Goal: Task Accomplishment & Management: Manage account settings

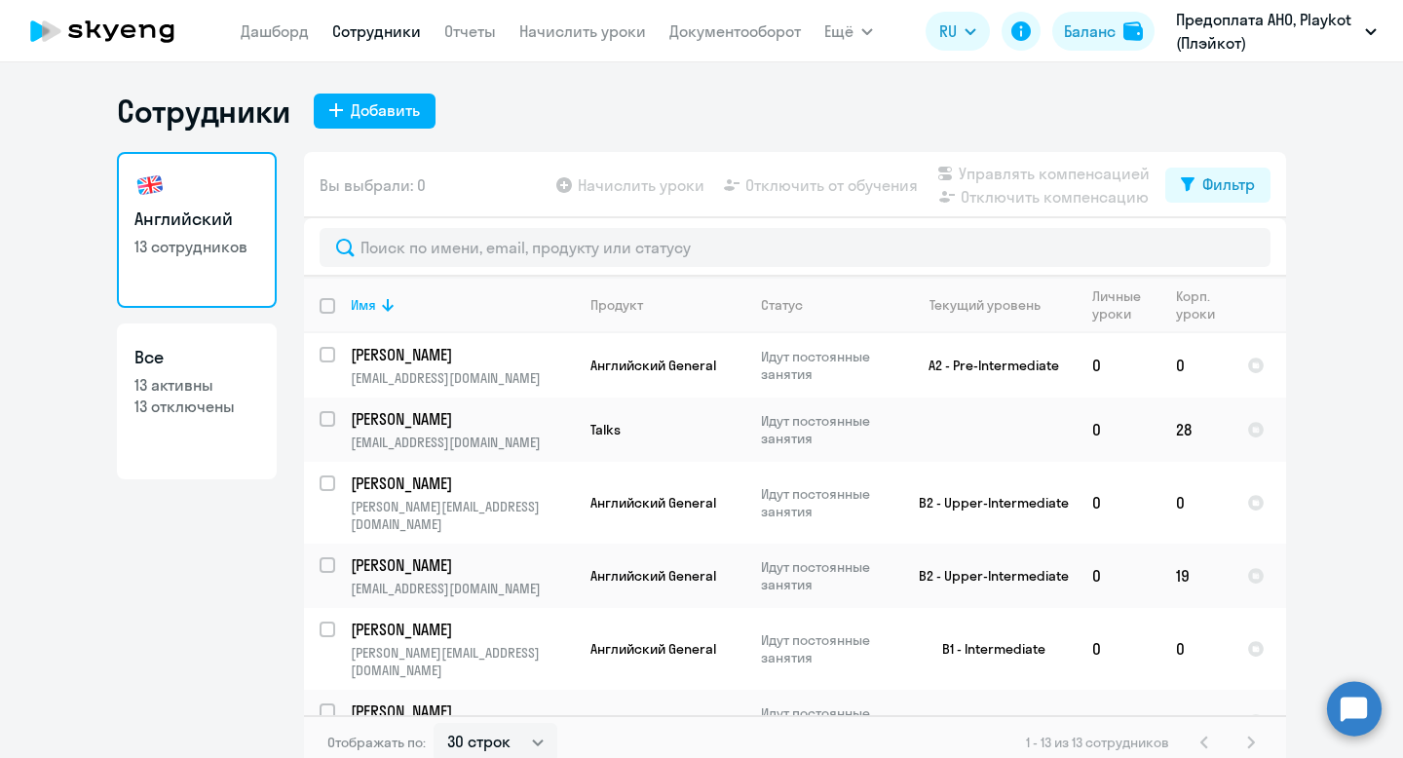
select select "30"
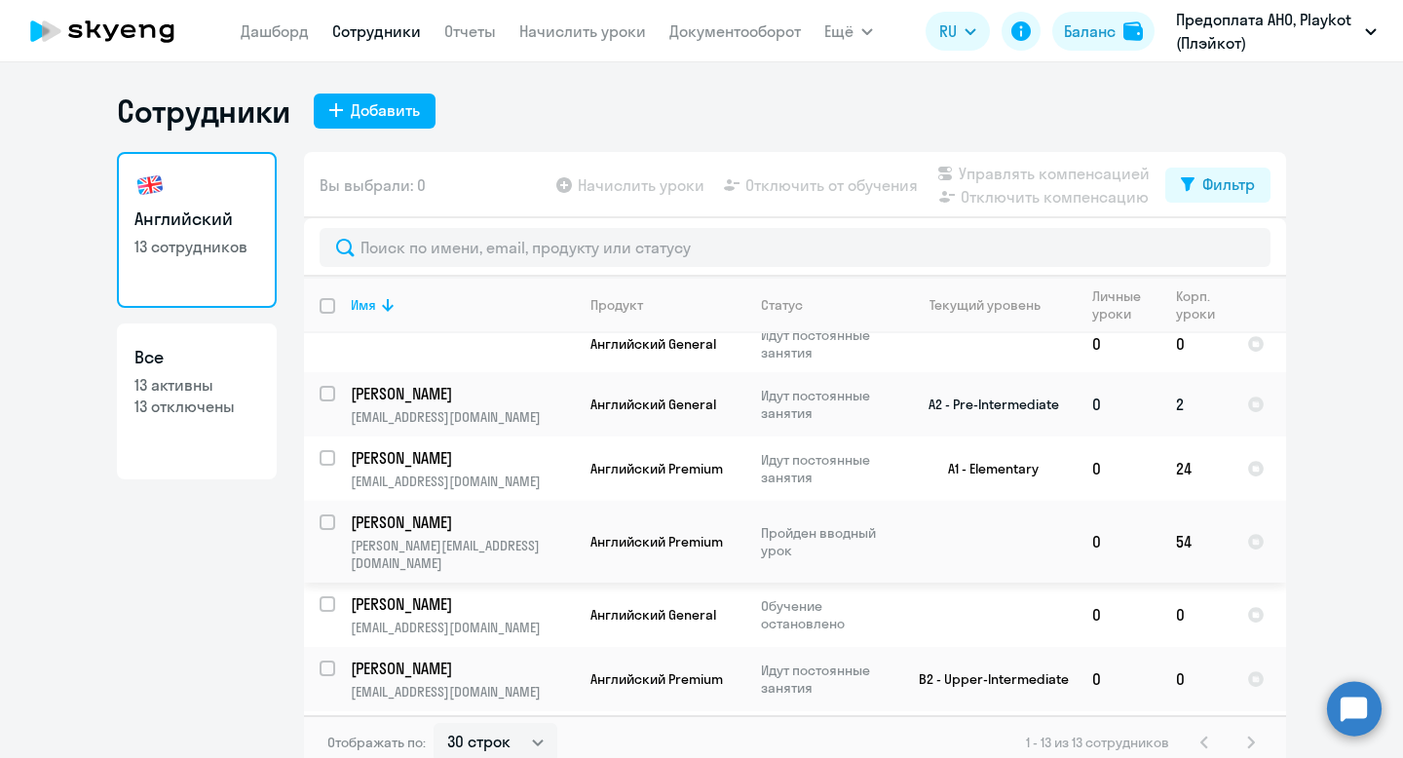
scroll to position [12, 0]
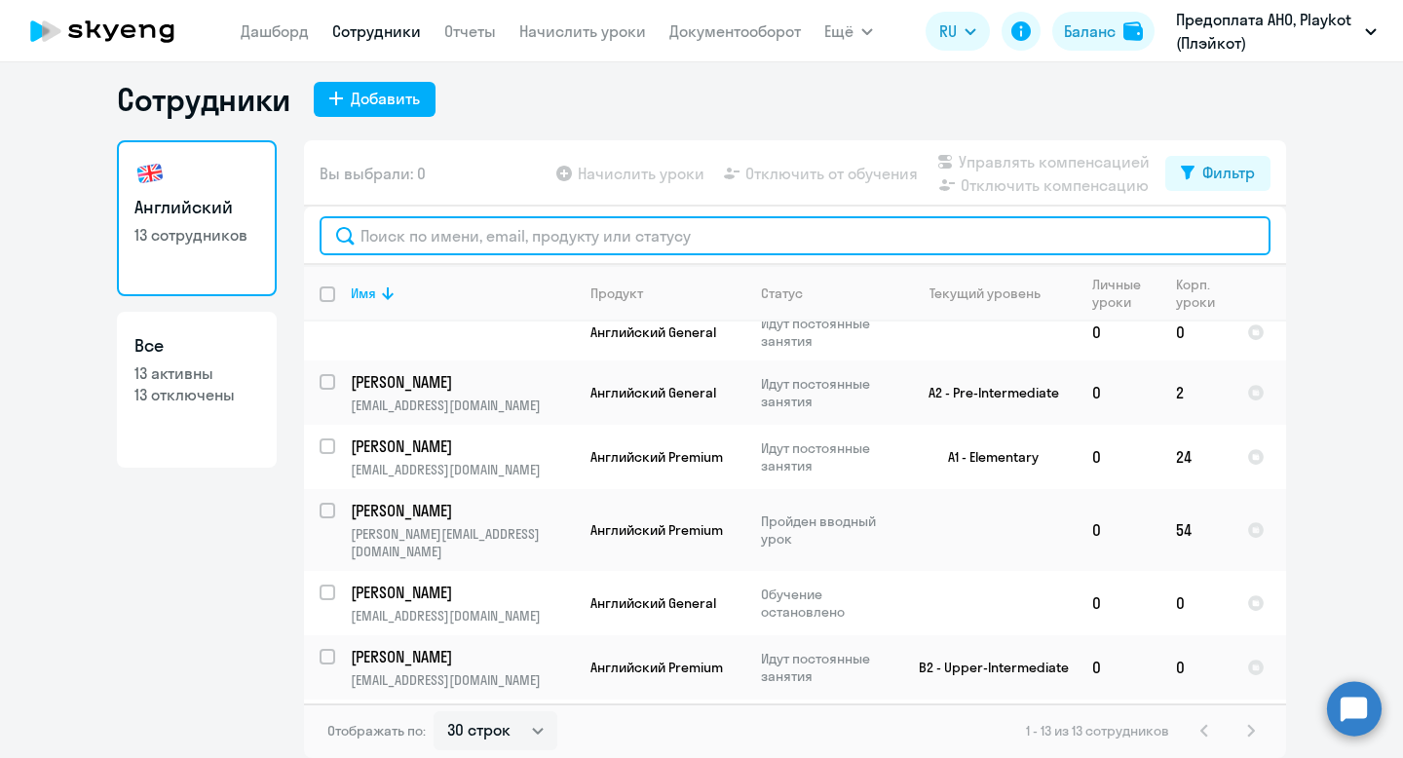
click at [433, 236] on input "text" at bounding box center [795, 235] width 951 height 39
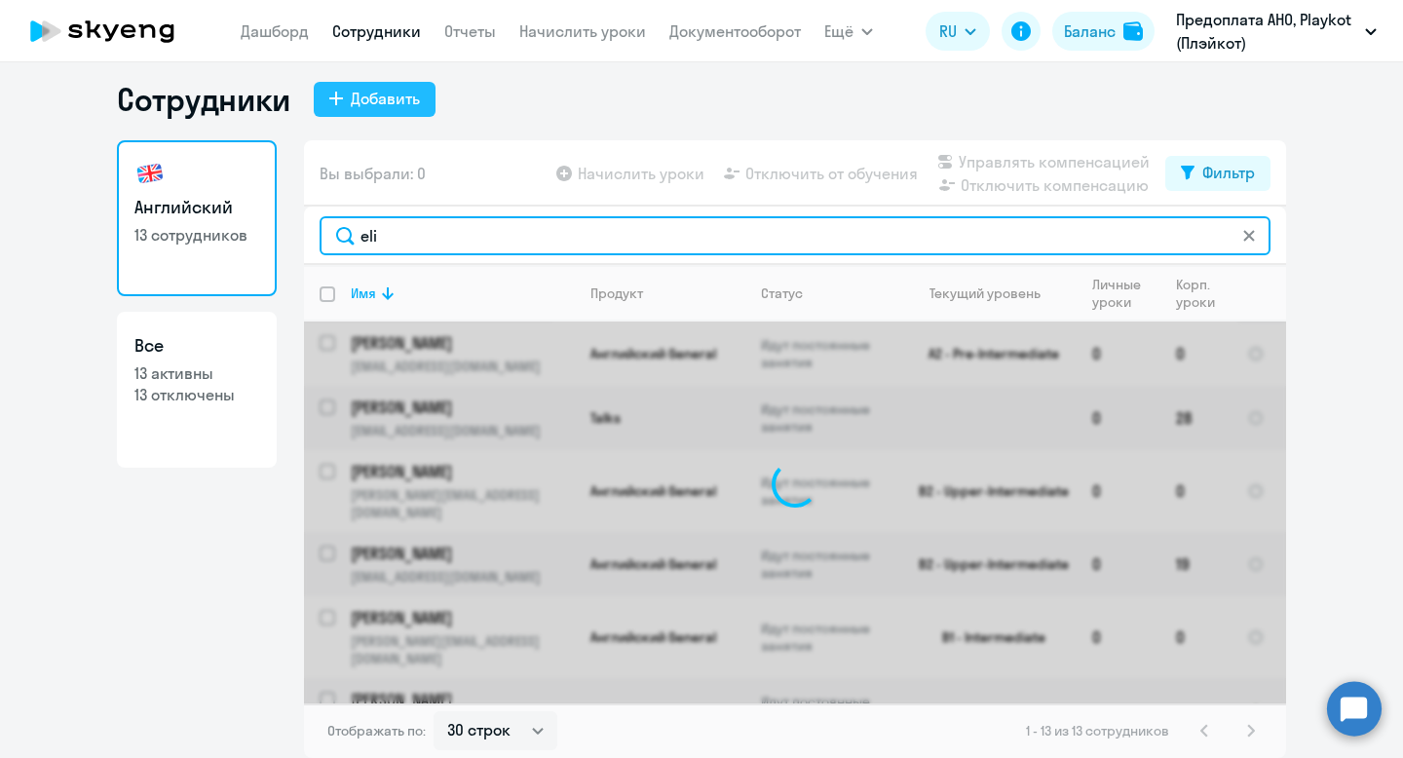
scroll to position [0, 0]
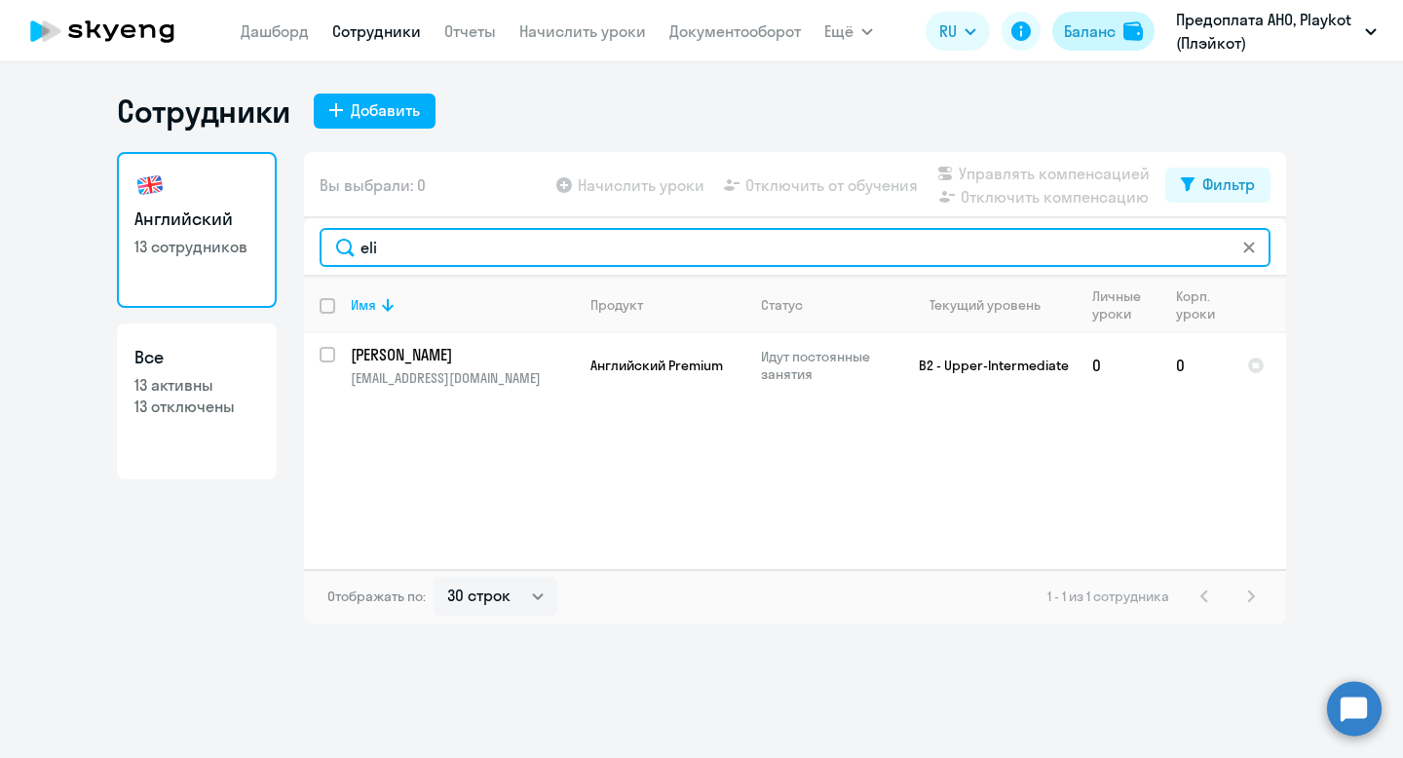
type input "eli"
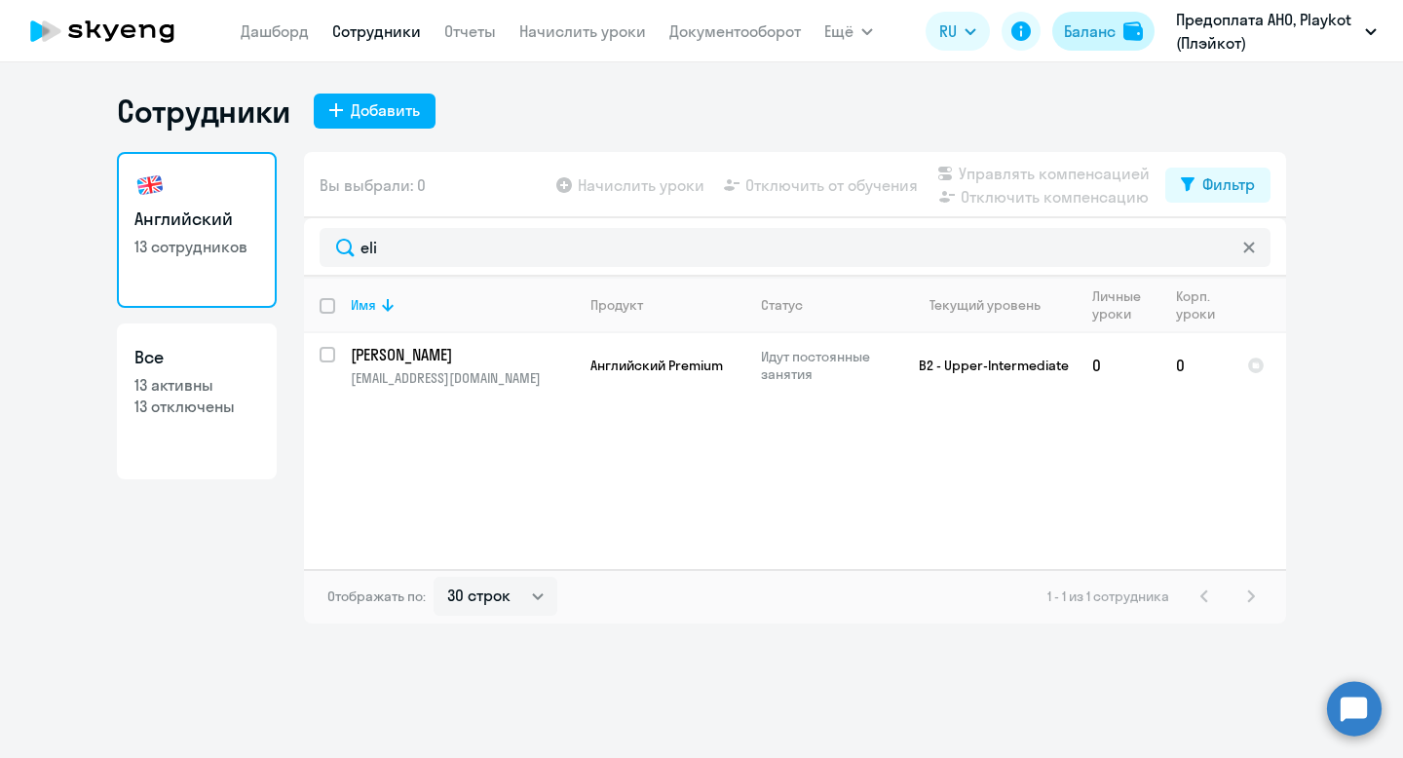
click at [1120, 30] on button "Баланс" at bounding box center [1103, 31] width 102 height 39
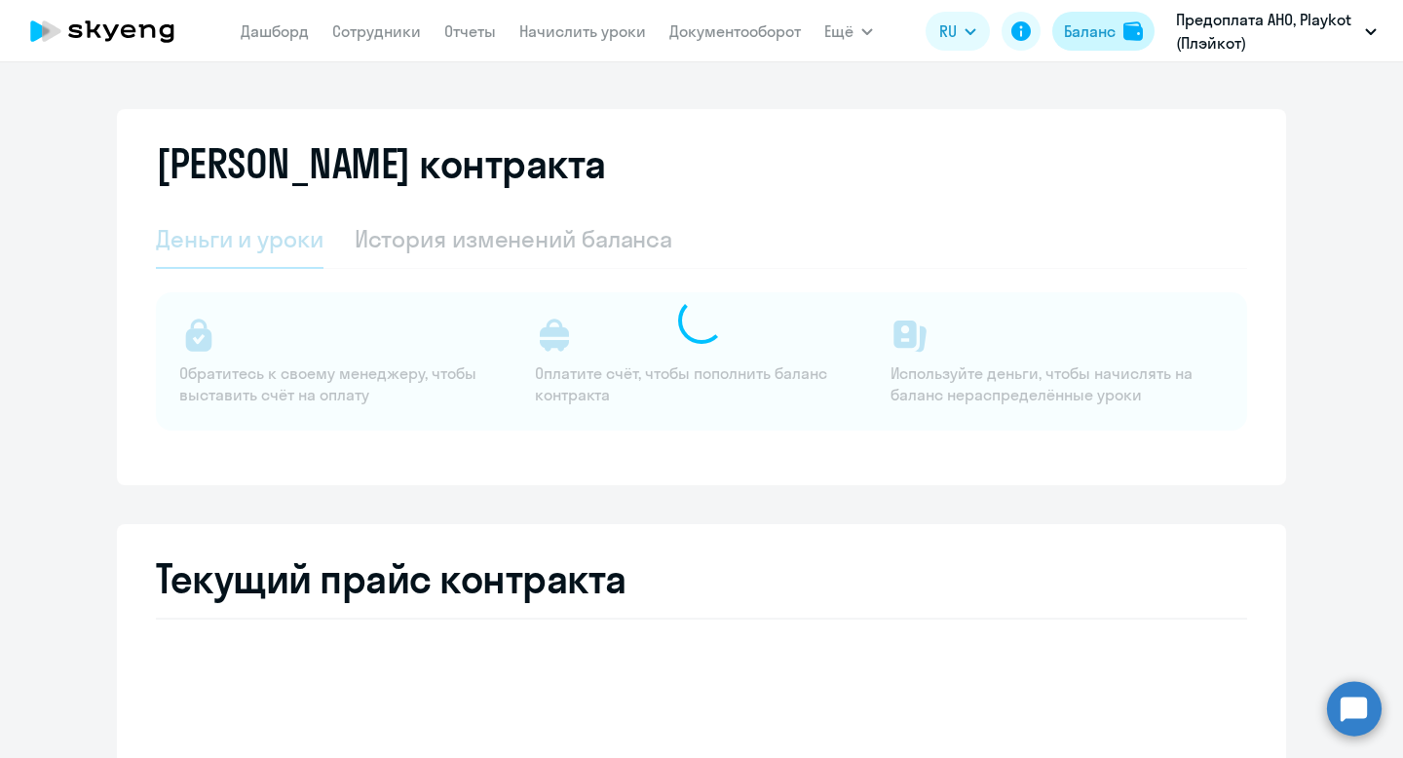
select select "english_adult_not_native_speaker"
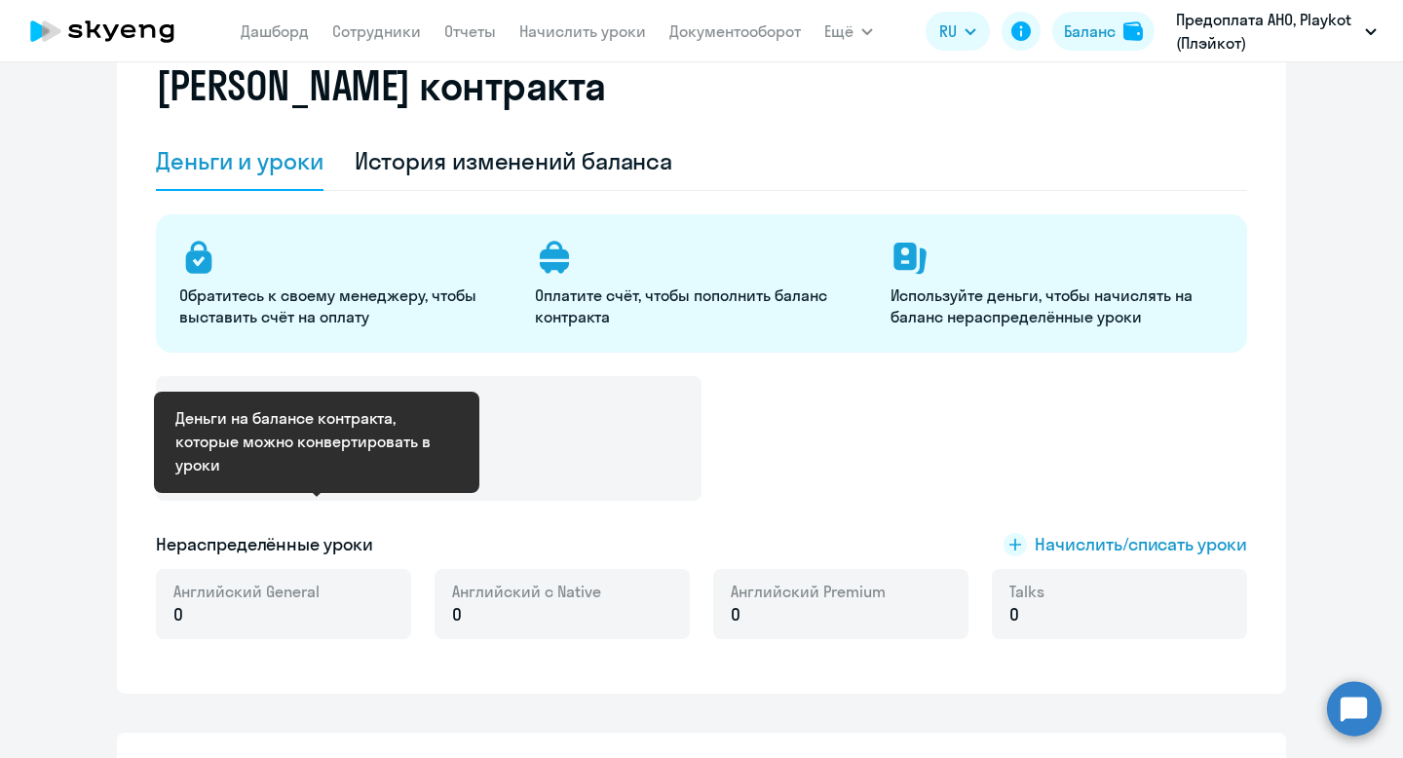
scroll to position [178, 0]
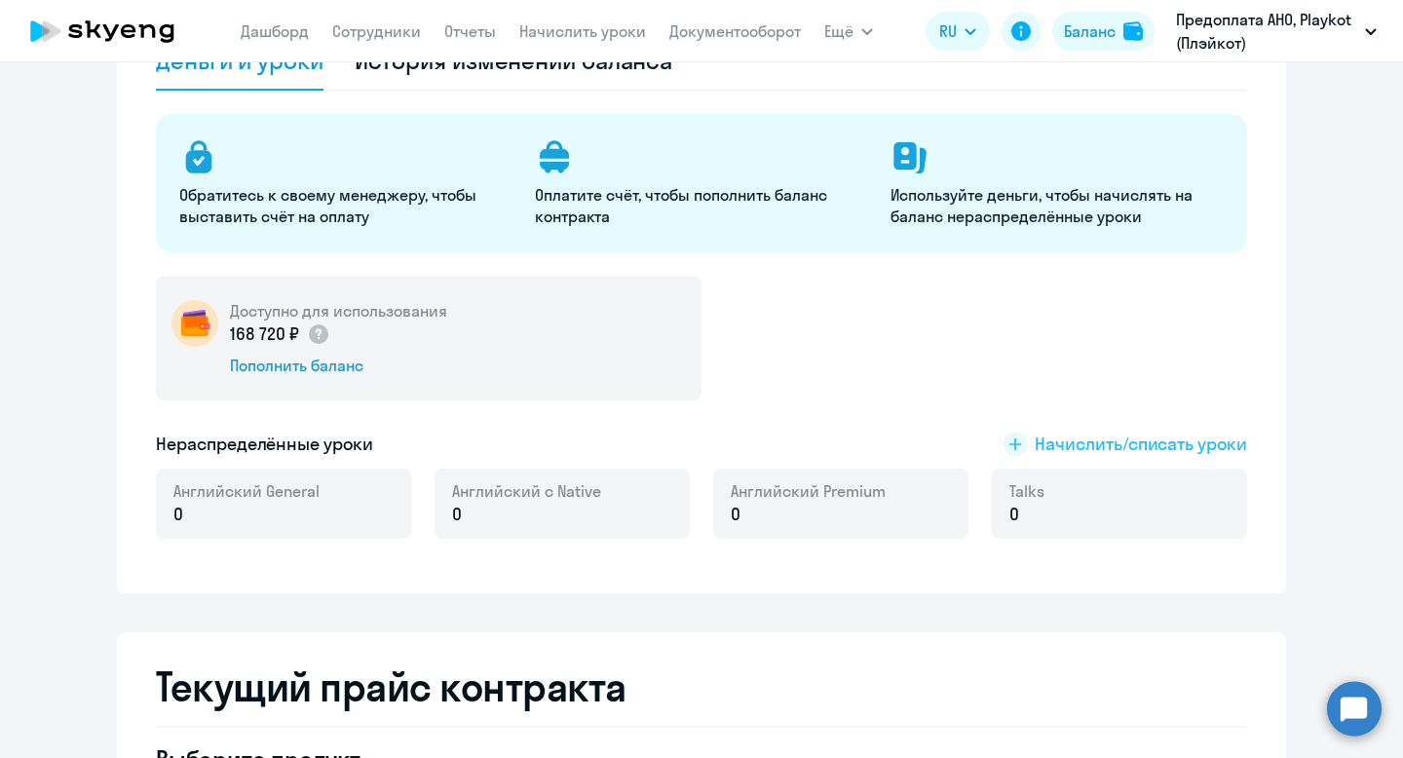
click at [1167, 452] on span "Начислить/списать уроки" at bounding box center [1141, 444] width 212 height 25
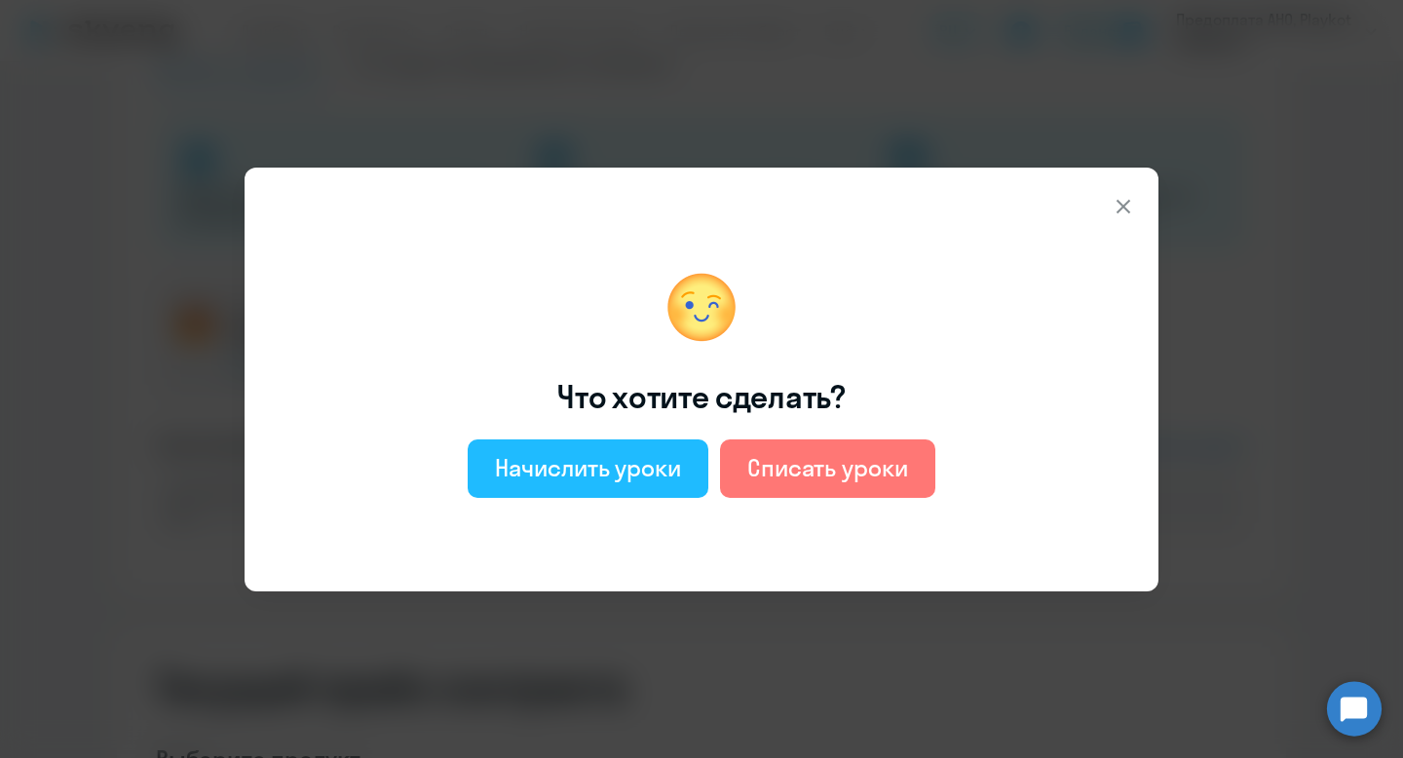
click at [649, 465] on div "Начислить уроки" at bounding box center [588, 467] width 186 height 31
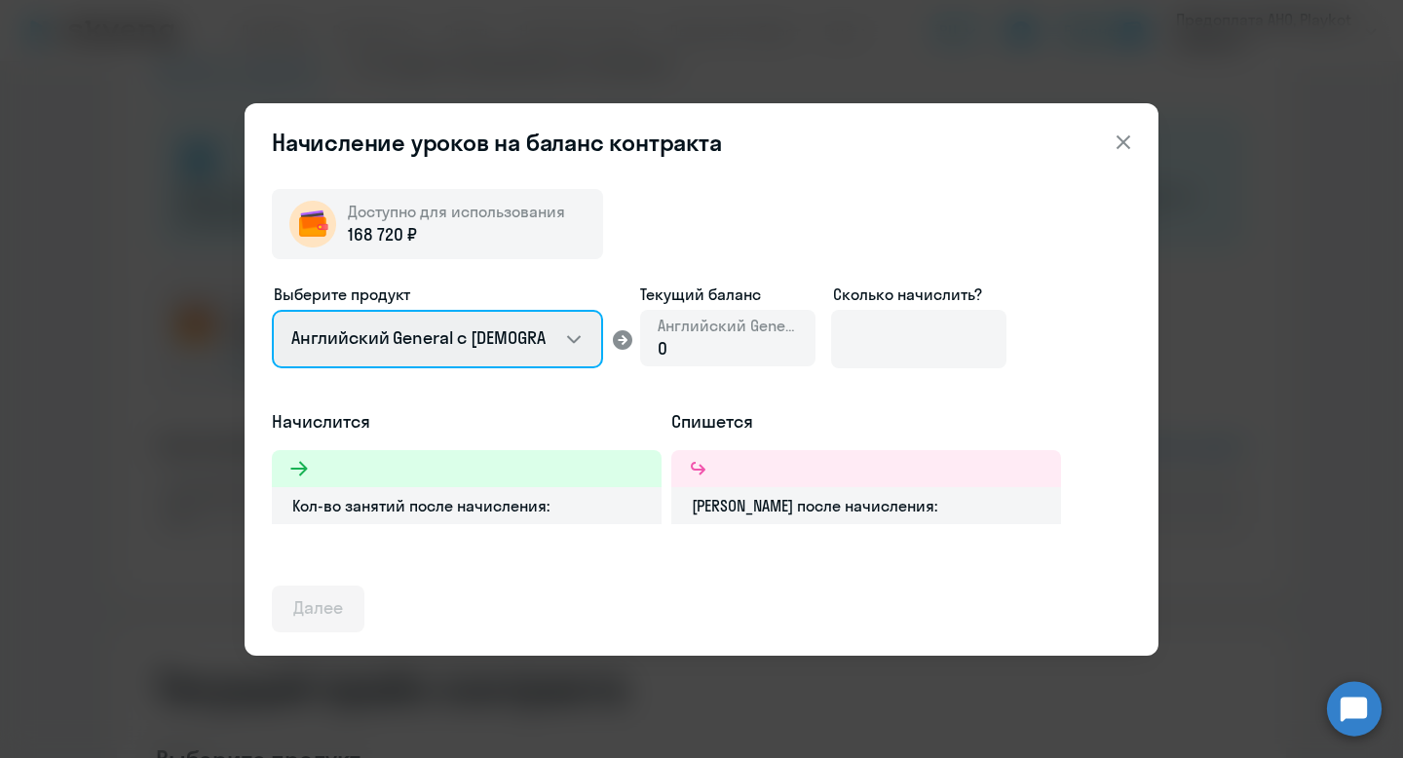
click at [448, 340] on select "Английский General с [DEMOGRAPHIC_DATA] преподавателем Английский General с [DE…" at bounding box center [437, 339] width 331 height 58
select select "english_adult_not_native_speaker_premium"
click at [272, 310] on select "Английский General с [DEMOGRAPHIC_DATA] преподавателем Английский General с [DE…" at bounding box center [437, 339] width 331 height 58
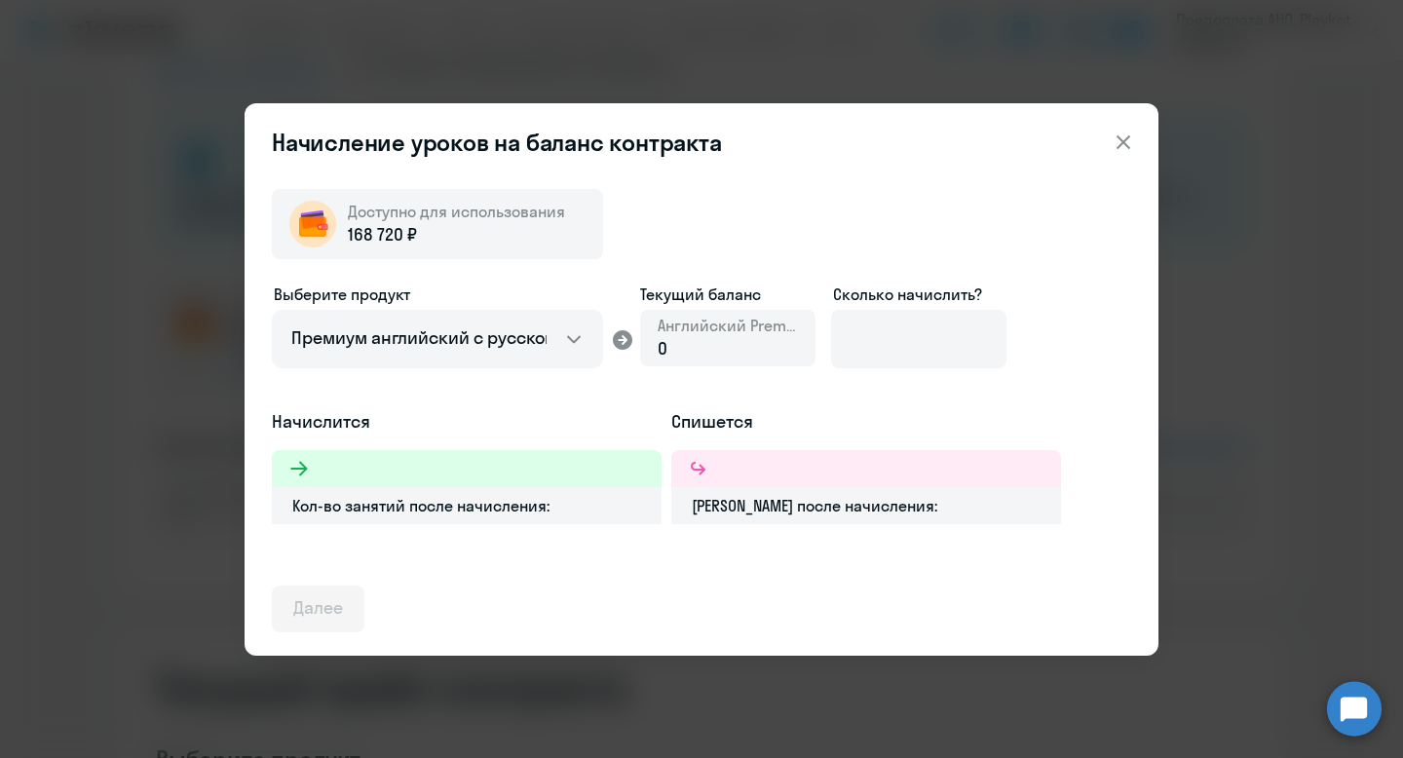
click at [668, 343] on div "0" at bounding box center [728, 348] width 140 height 25
click at [871, 330] on input at bounding box center [918, 339] width 175 height 58
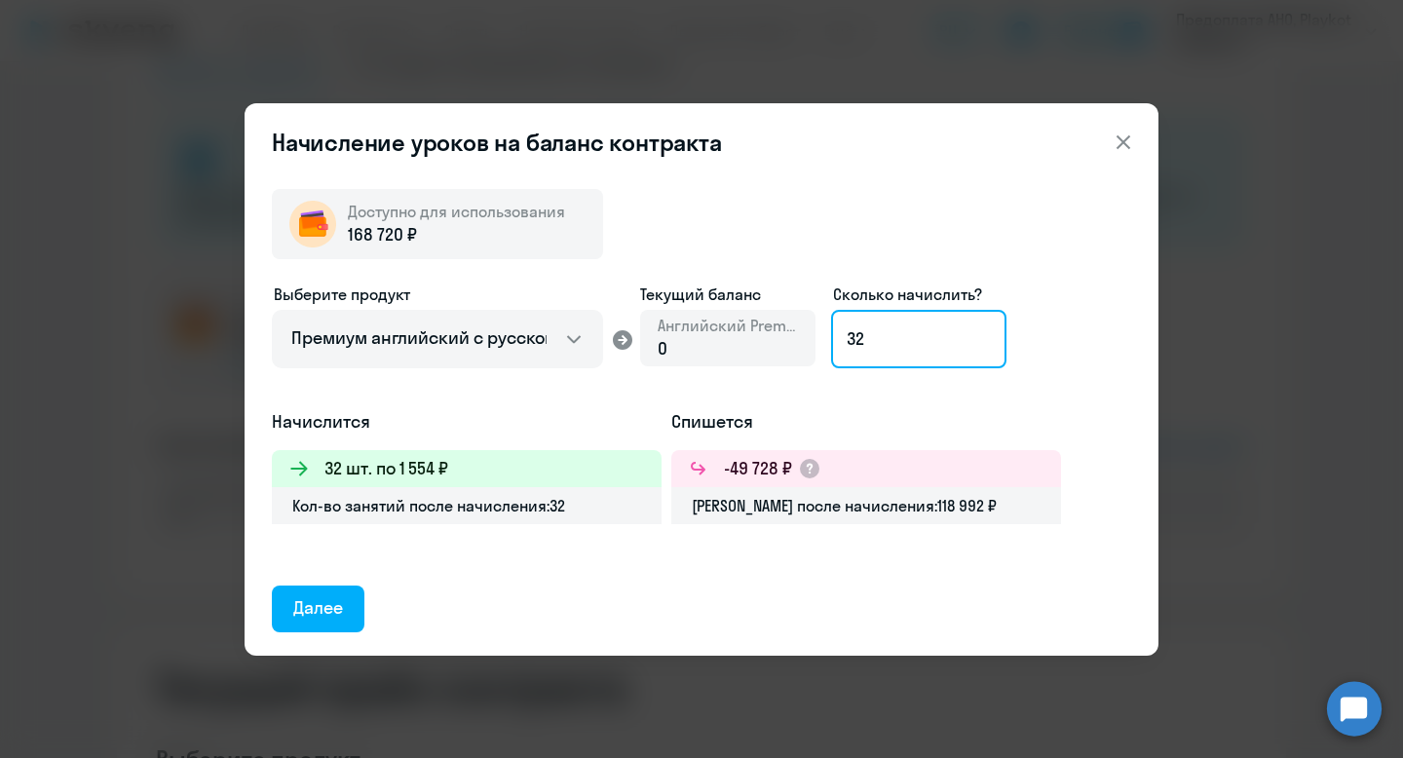
type input "32"
click at [508, 566] on div "Доступно для использования 168 720 ₽ Выберите продукт Английский General с русс…" at bounding box center [702, 402] width 860 height 459
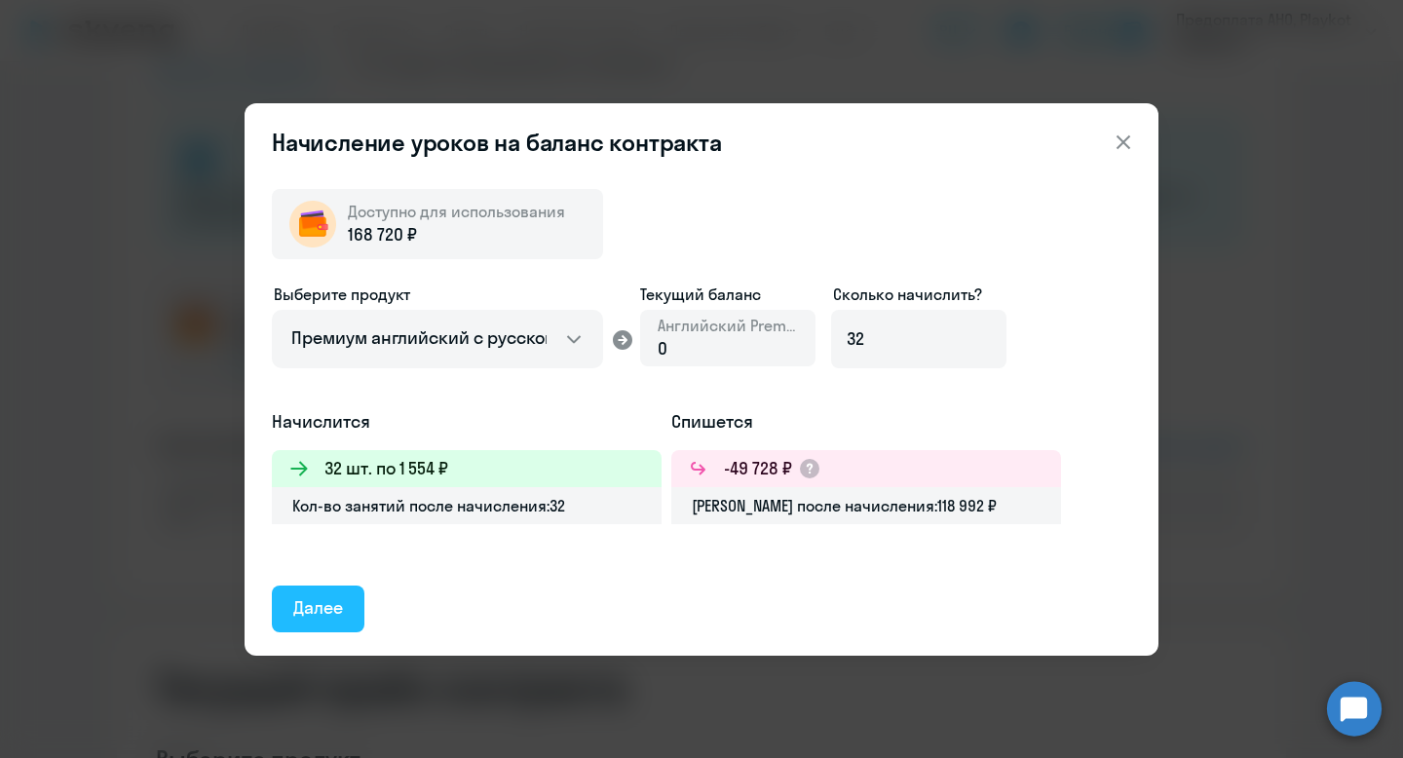
click at [320, 615] on div "Далее" at bounding box center [318, 607] width 50 height 25
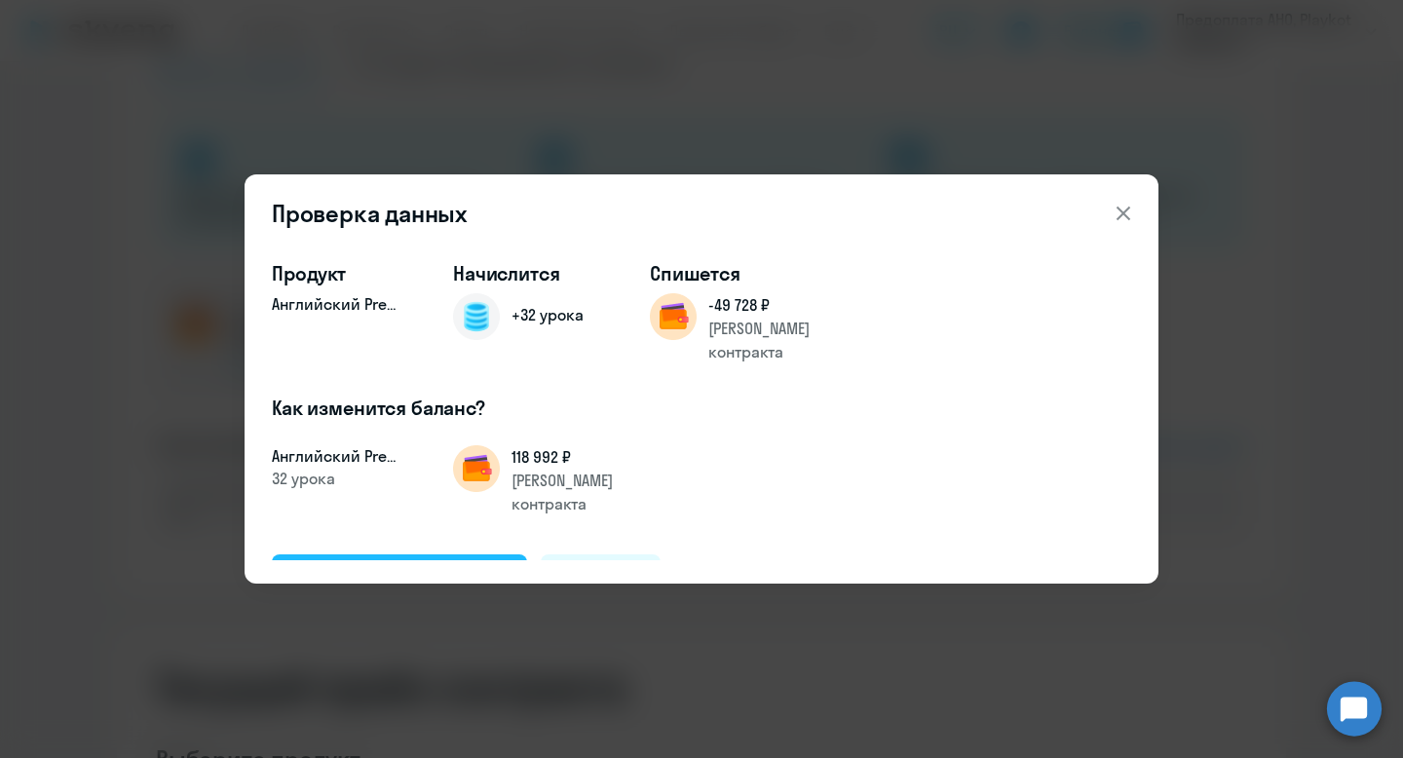
click at [381, 564] on div "Подтвердить и начислить" at bounding box center [399, 576] width 212 height 25
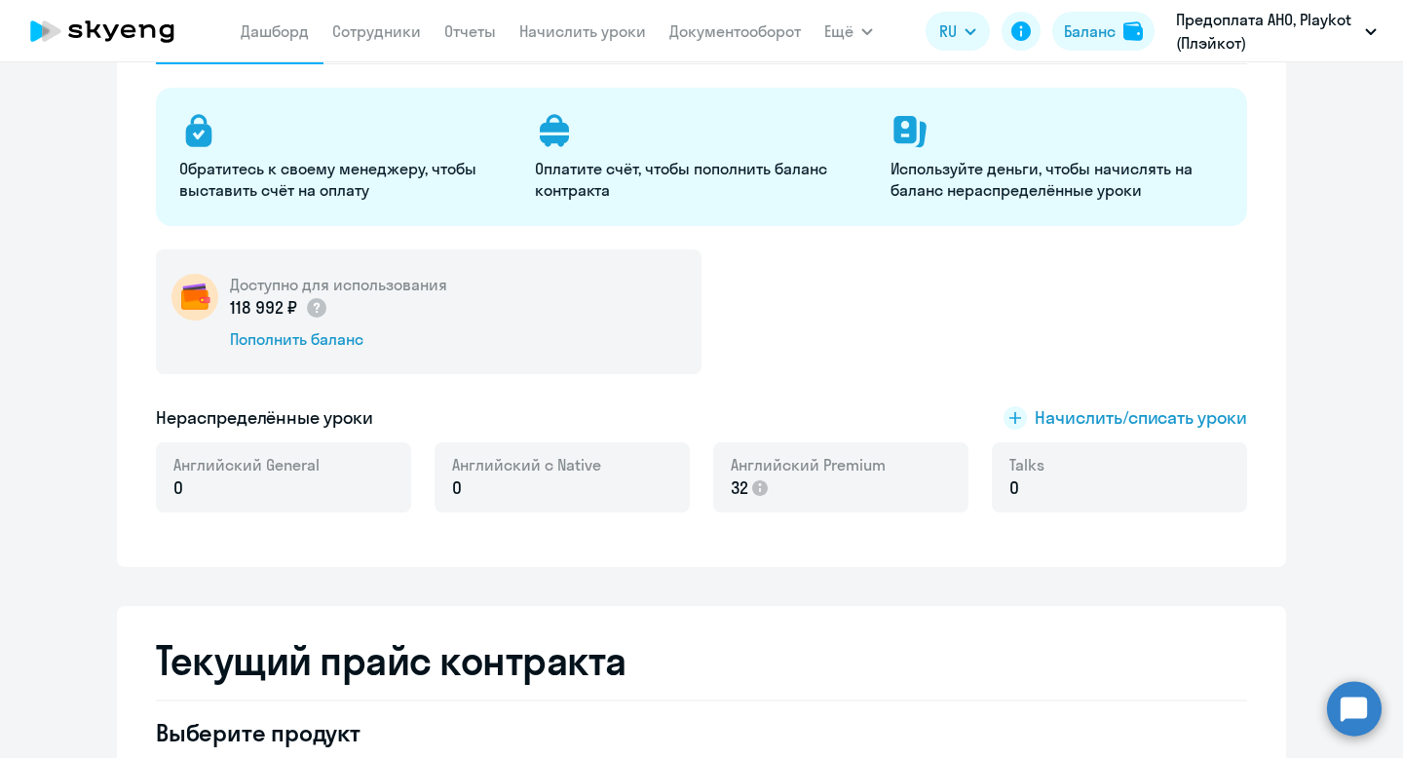
scroll to position [0, 0]
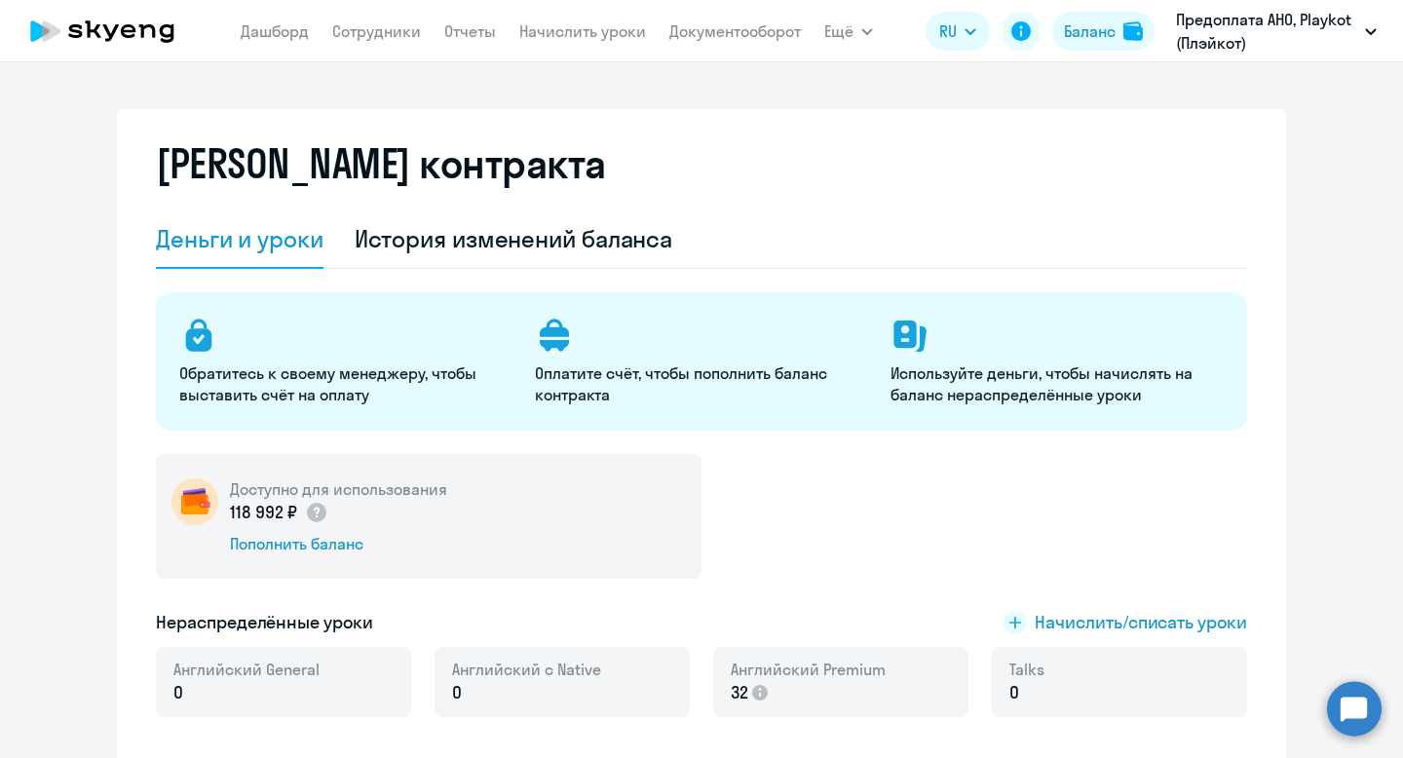
click at [359, 42] on app-menu-item-link "Сотрудники" at bounding box center [376, 31] width 89 height 24
click at [359, 32] on link "Сотрудники" at bounding box center [376, 30] width 89 height 19
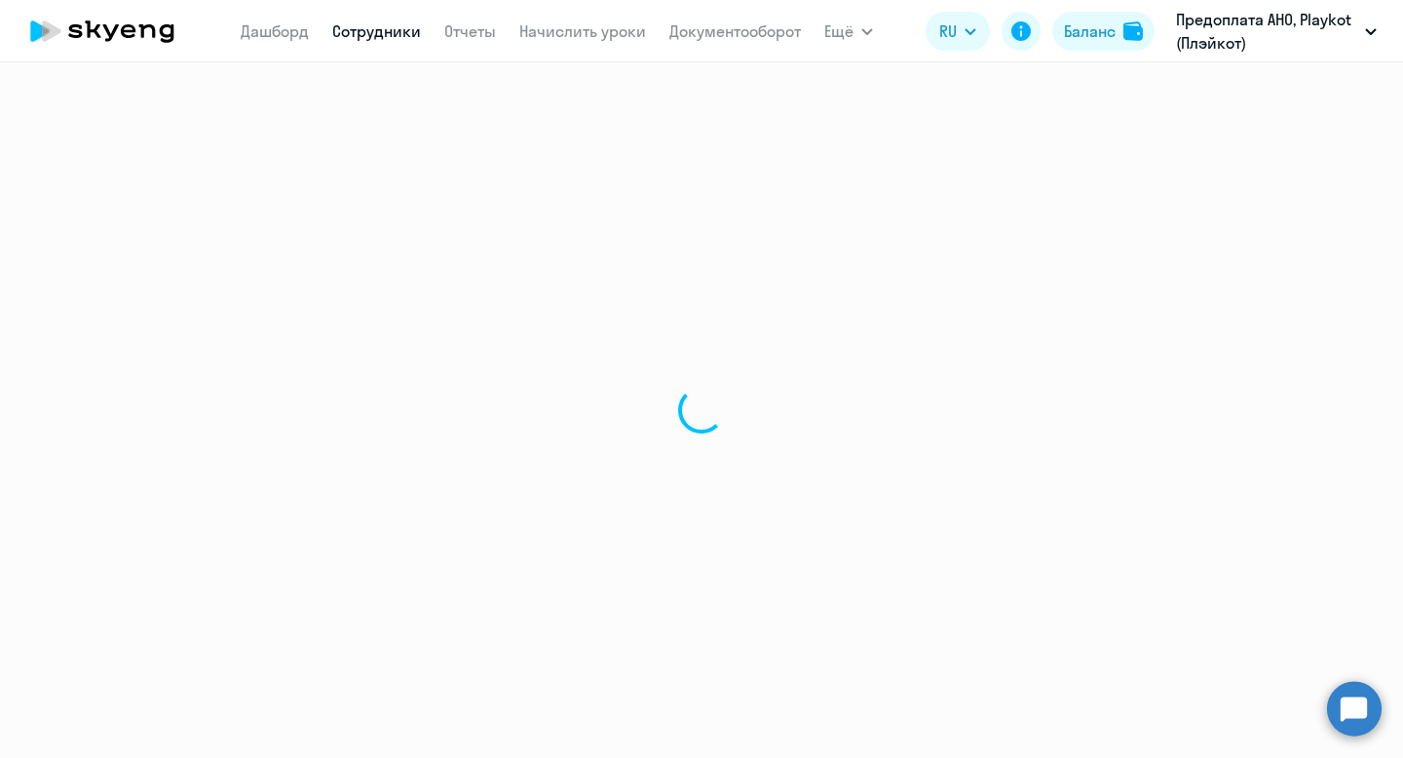
select select "30"
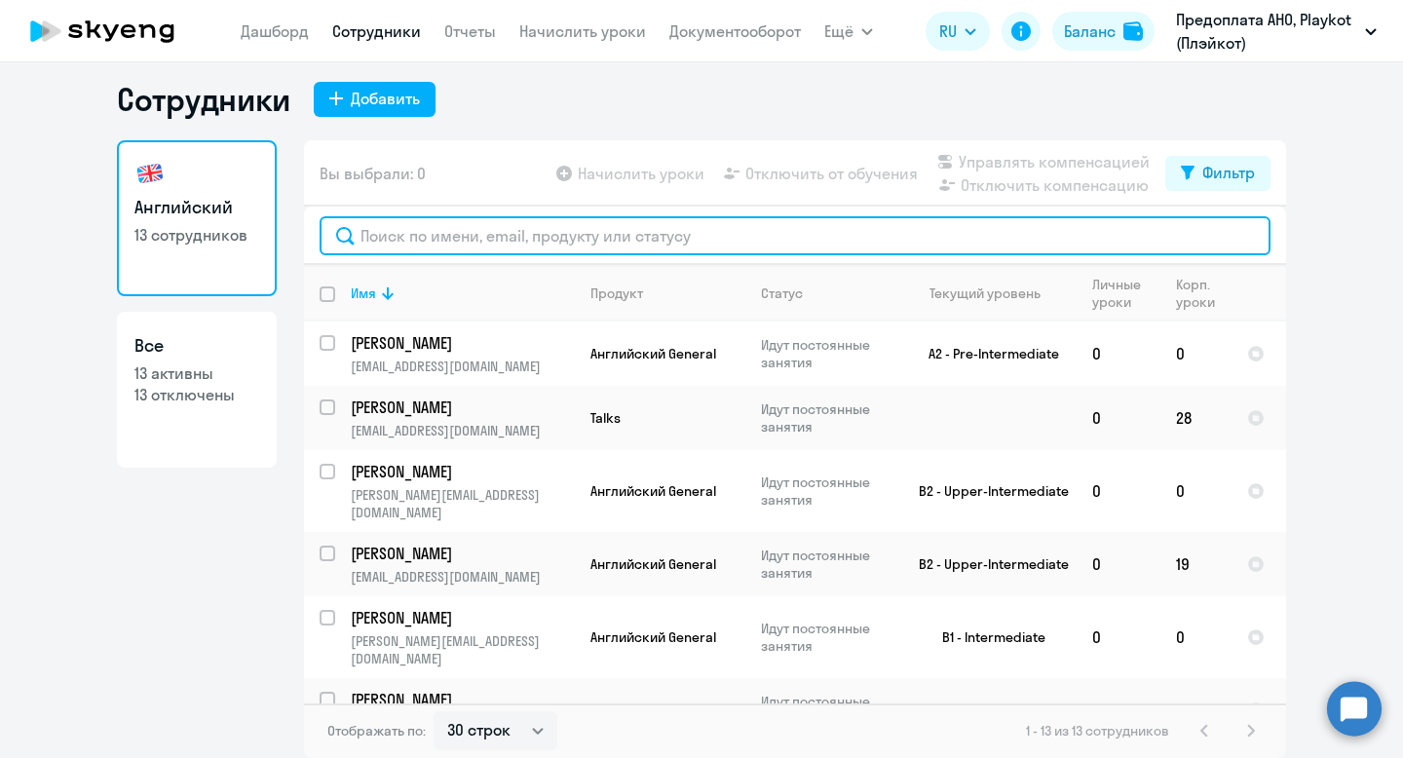
click at [493, 246] on input "text" at bounding box center [795, 235] width 951 height 39
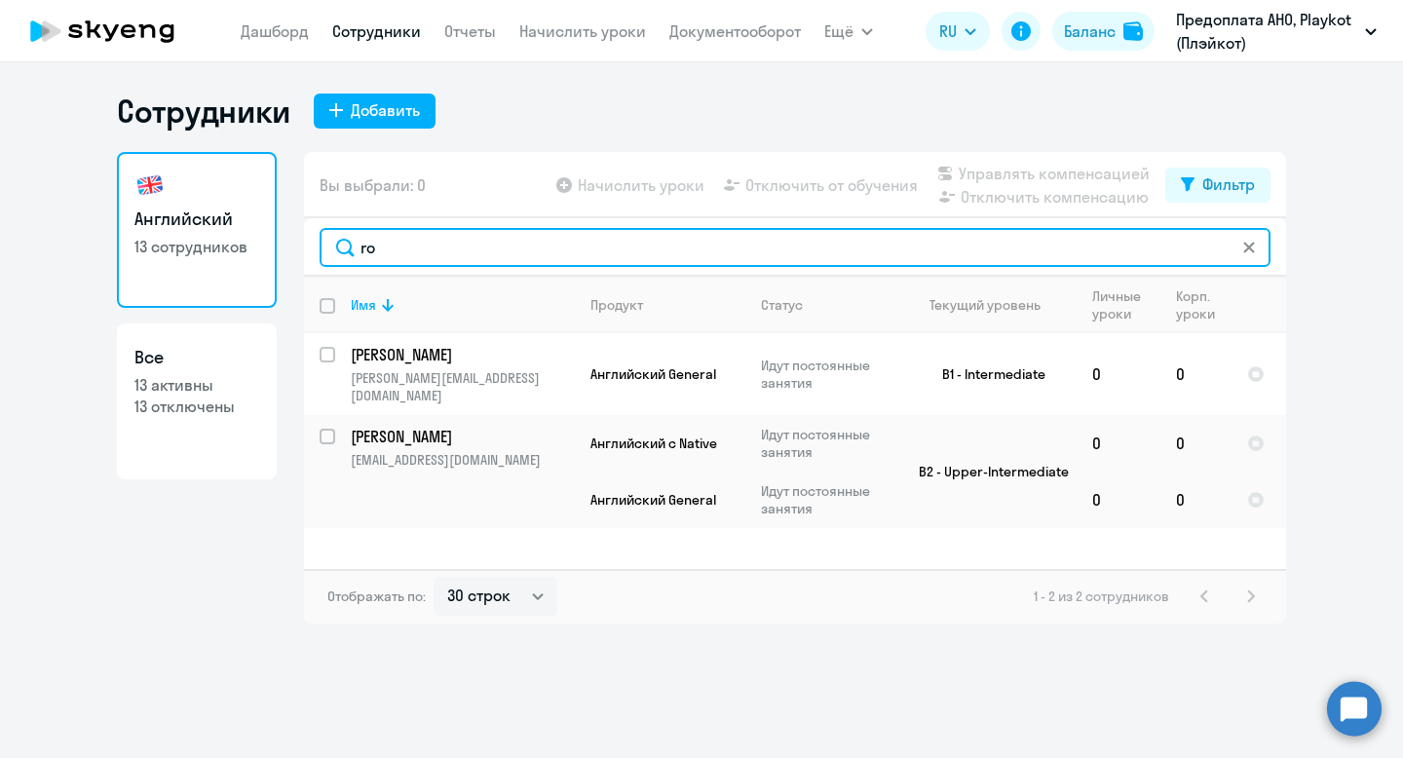
type input "ro"
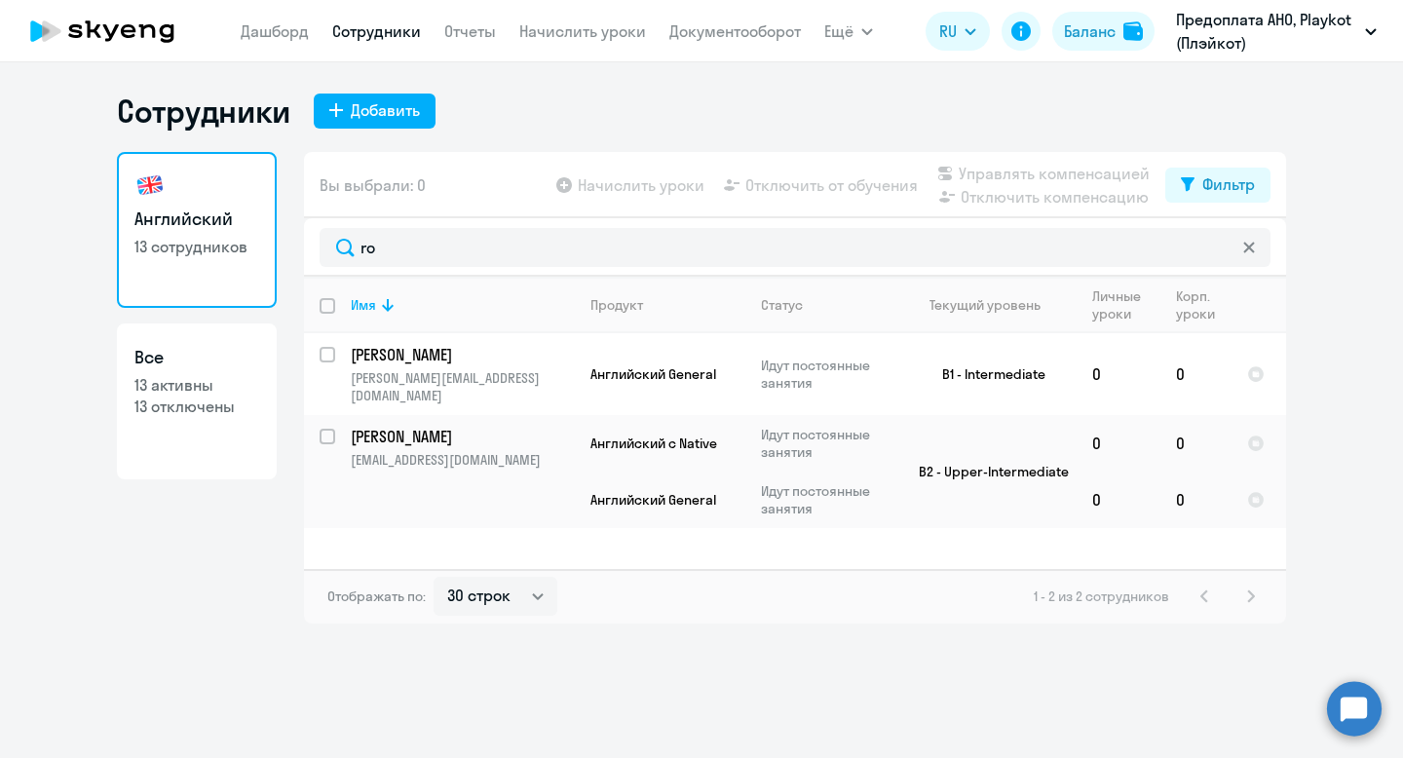
click at [182, 411] on p "13 отключены" at bounding box center [196, 406] width 125 height 21
select select "30"
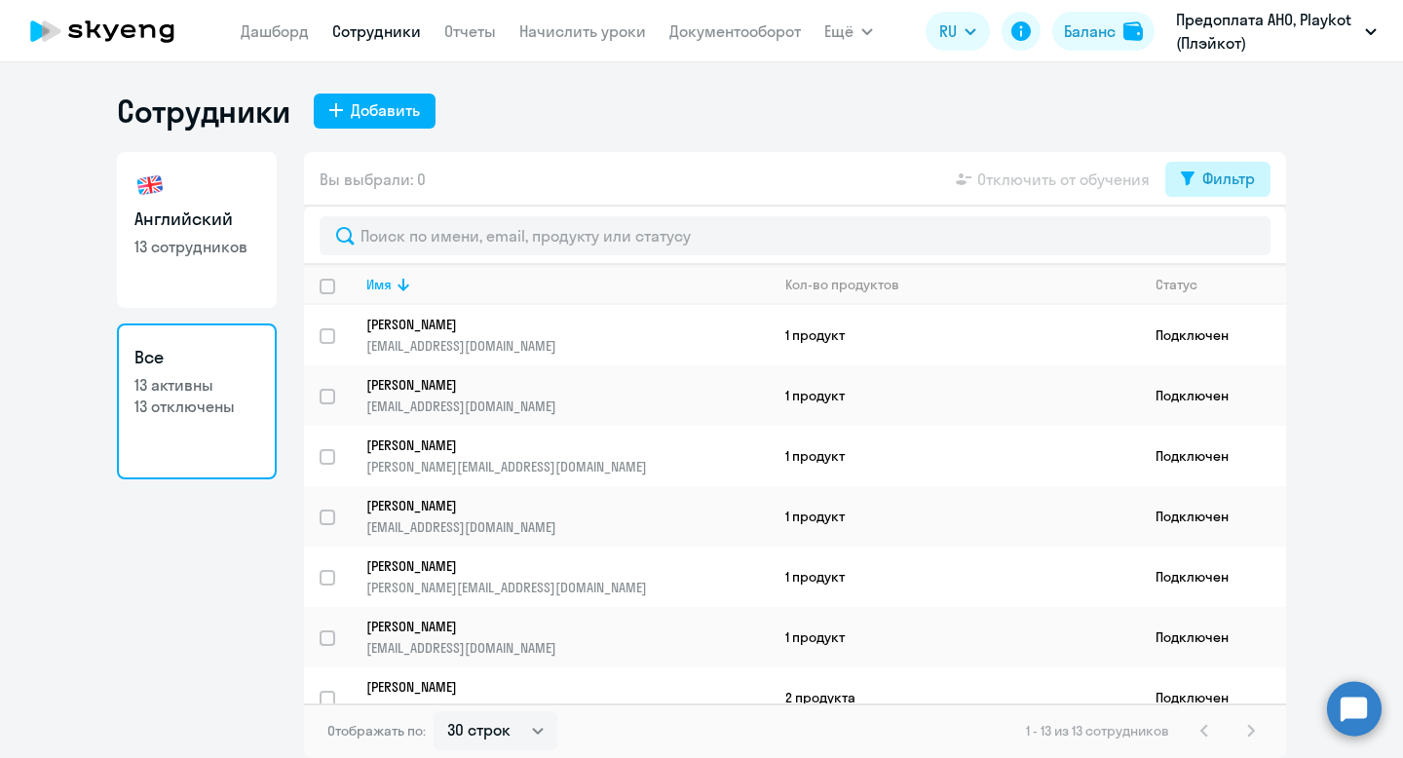
click at [1209, 168] on div "Фильтр" at bounding box center [1229, 178] width 53 height 23
click at [1233, 242] on span at bounding box center [1238, 242] width 33 height 19
click at [1222, 242] on input "checkbox" at bounding box center [1221, 242] width 1 height 1
checkbox input "true"
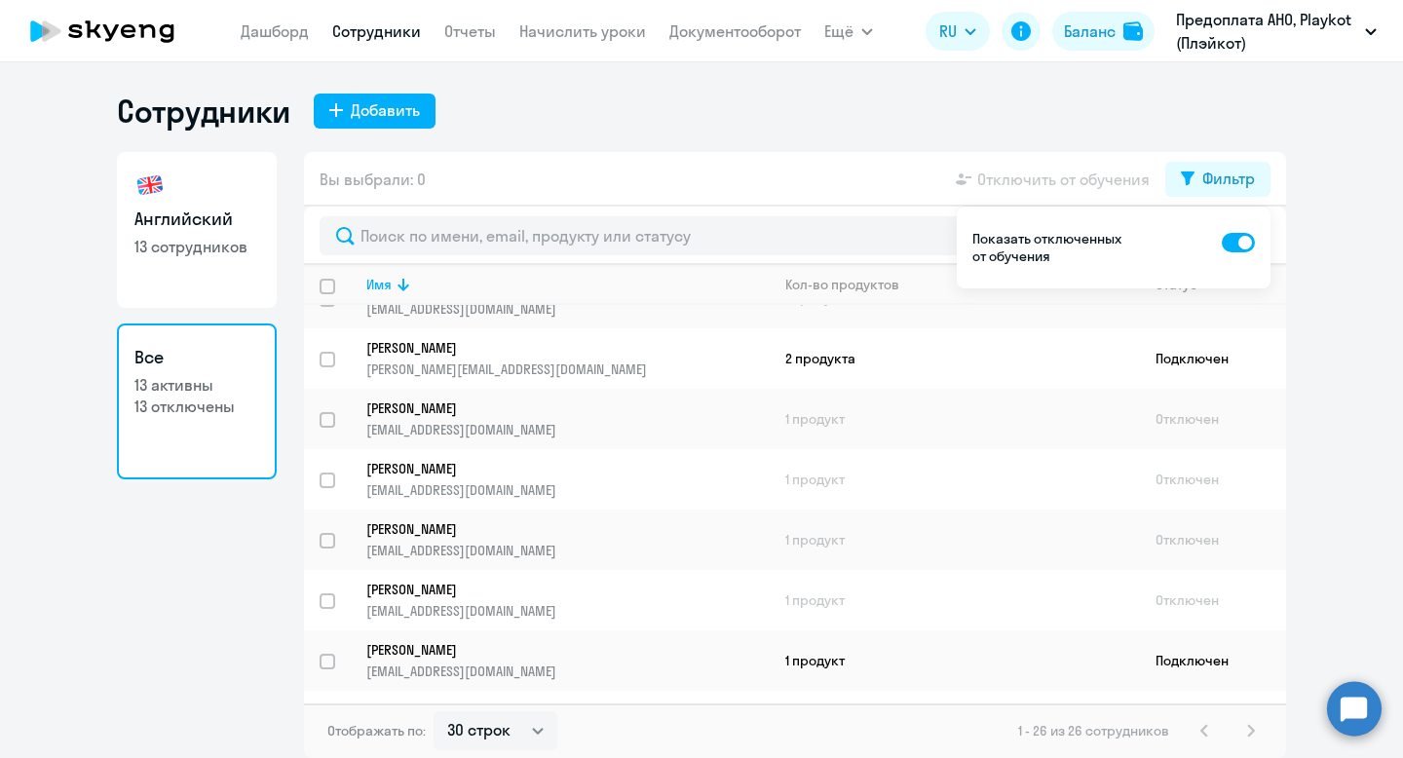
scroll to position [1070, 0]
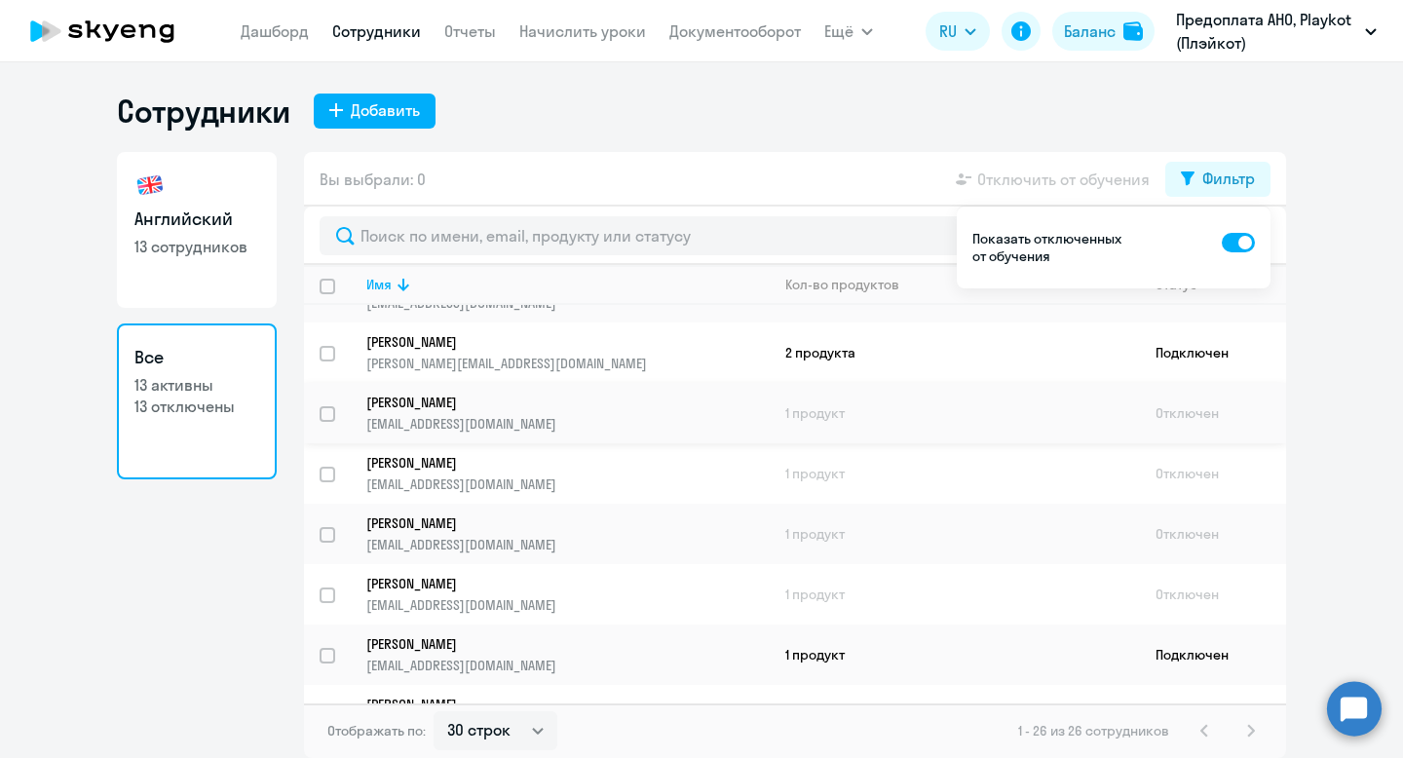
click at [793, 385] on td "1 продукт" at bounding box center [955, 413] width 370 height 60
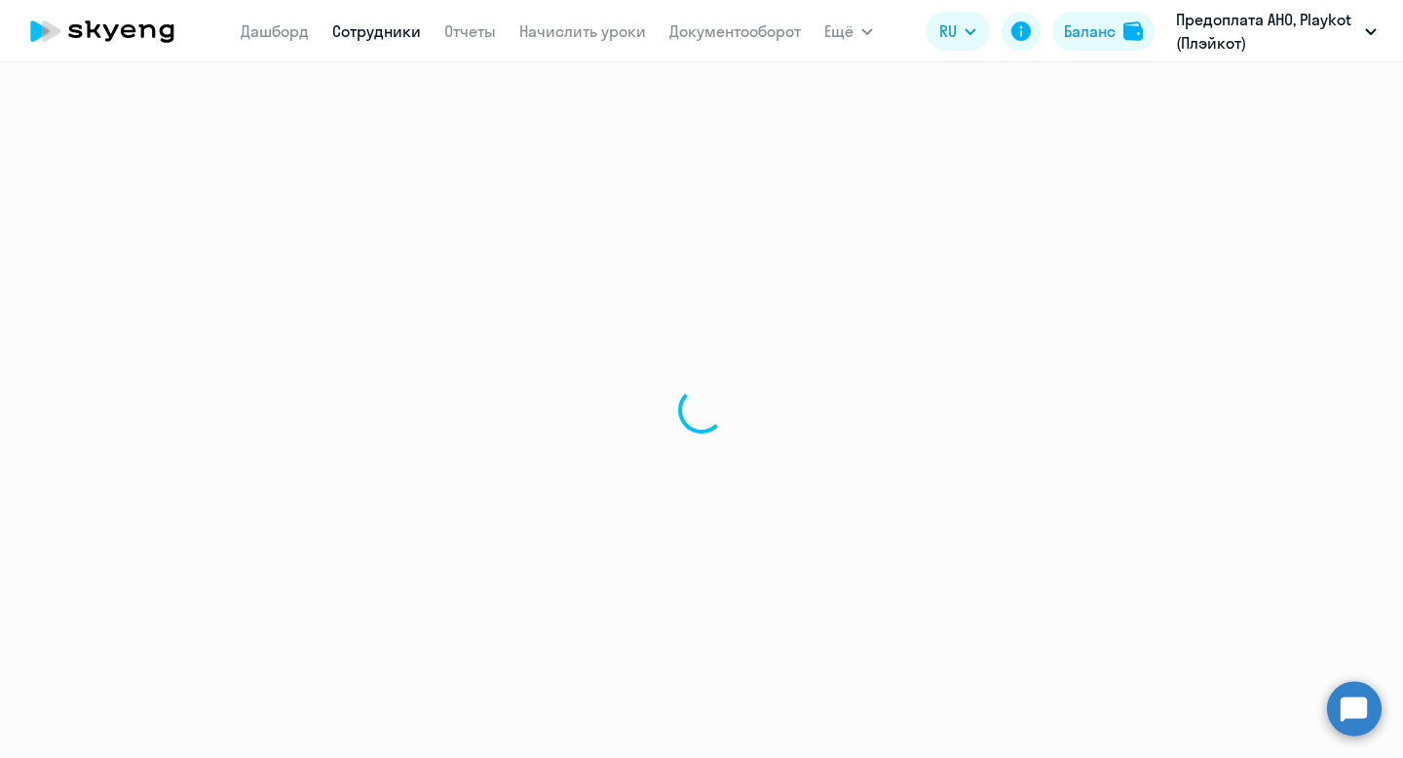
select select "english"
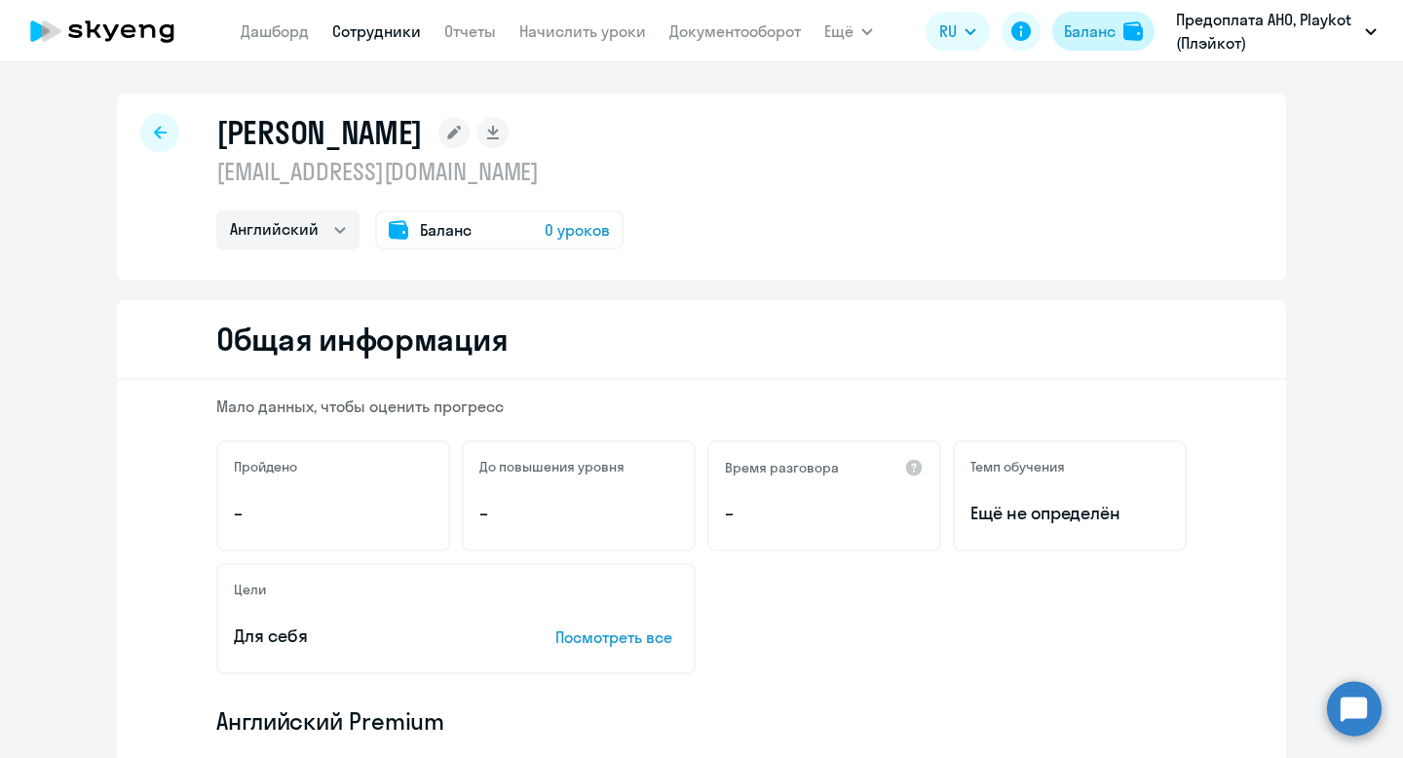
click at [1099, 45] on button "Баланс" at bounding box center [1103, 31] width 102 height 39
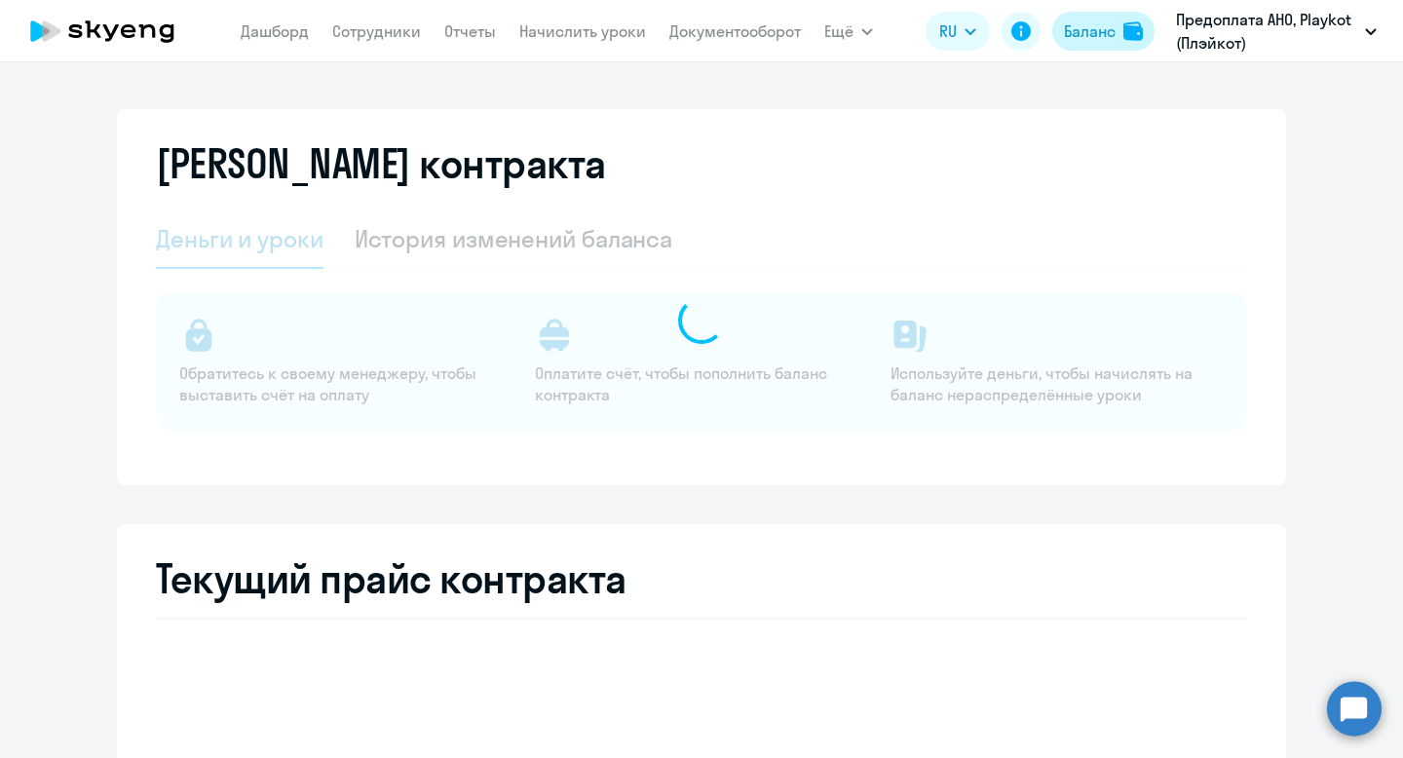
select select "english_adult_not_native_speaker"
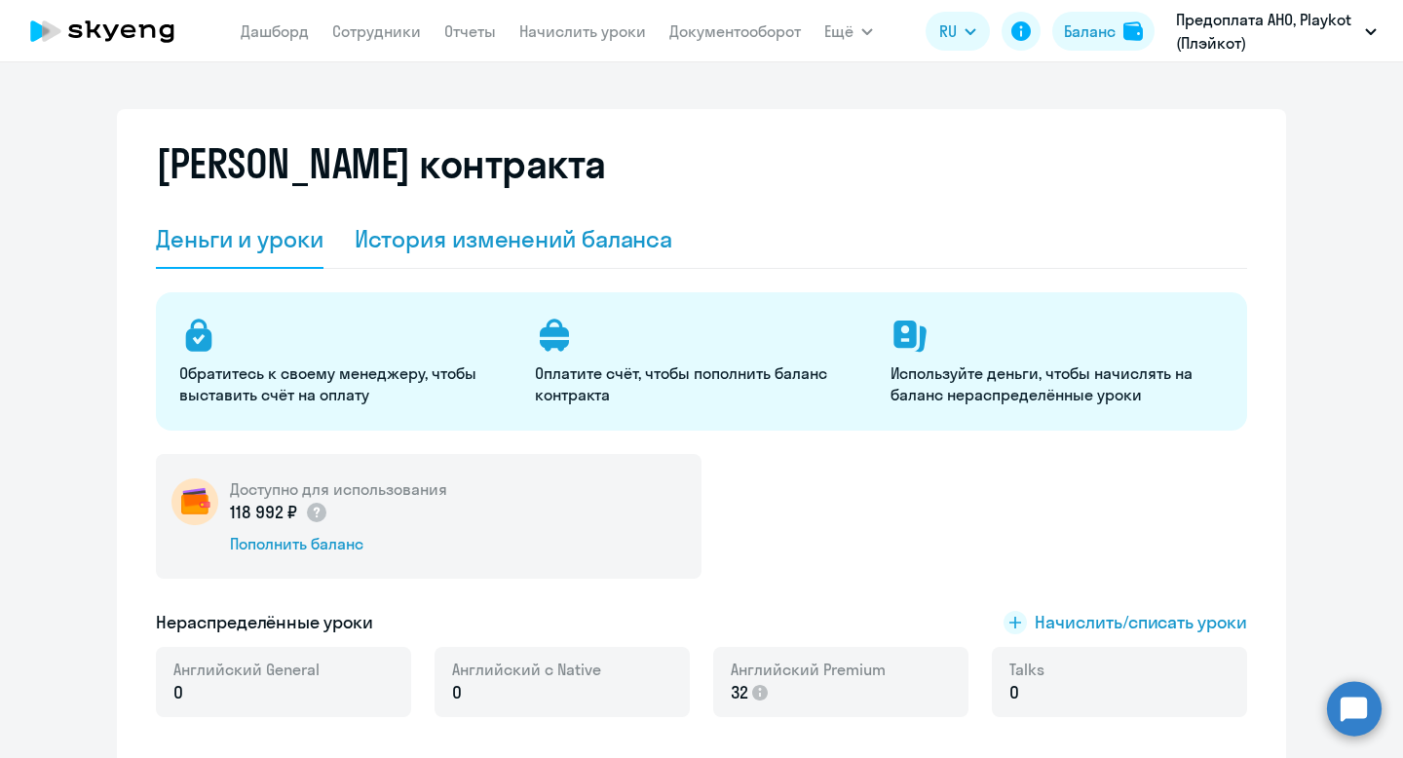
click at [491, 227] on div "История изменений баланса" at bounding box center [514, 238] width 319 height 31
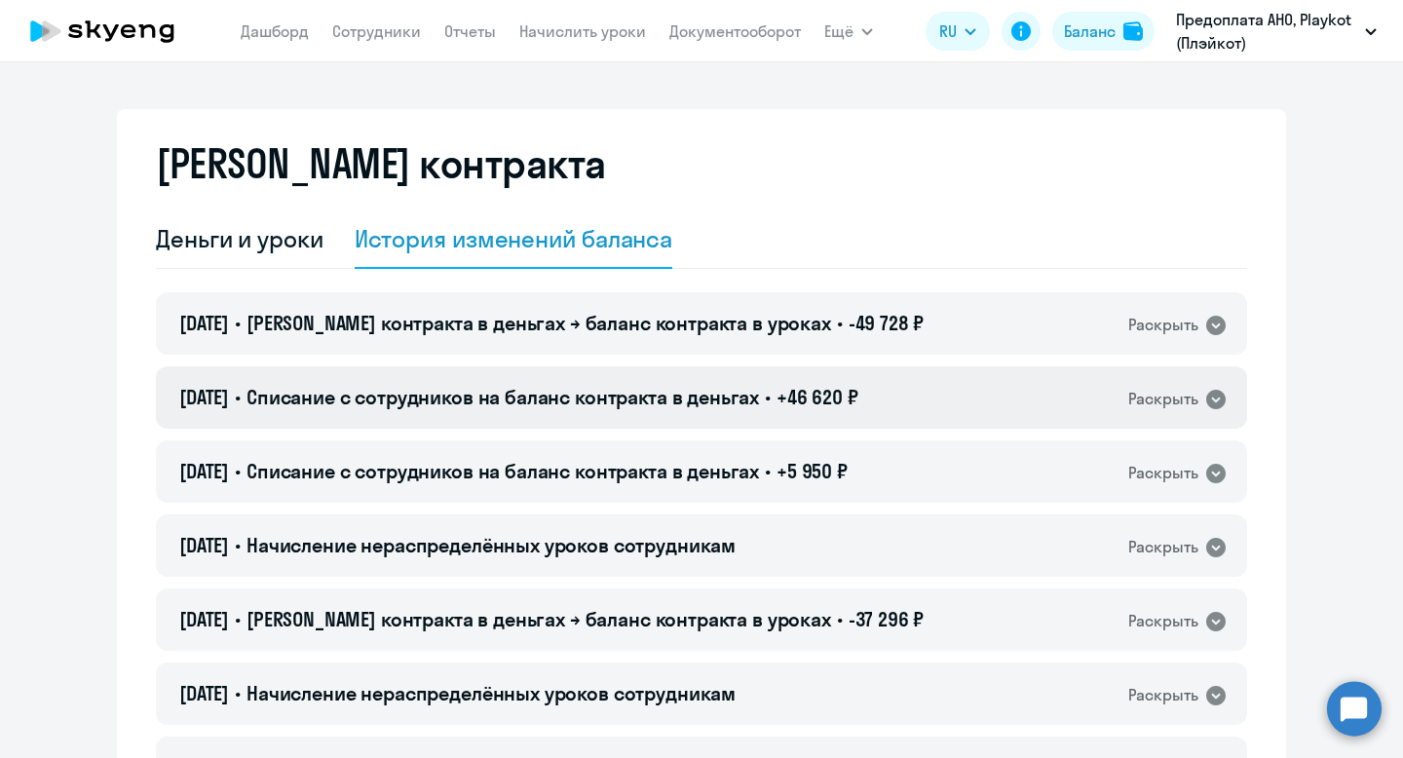
click at [653, 391] on span "Списание с сотрудников на баланс контракта в деньгах" at bounding box center [503, 397] width 513 height 24
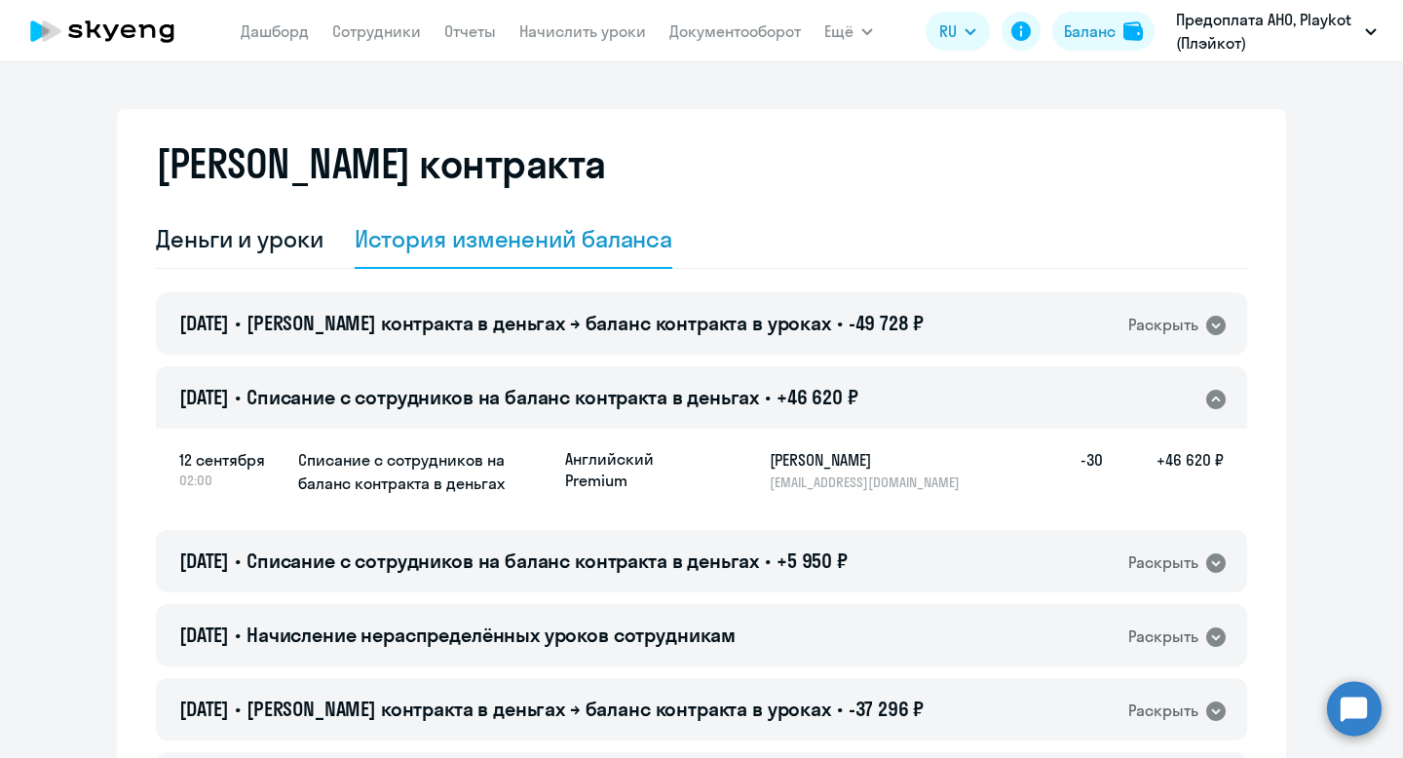
click at [653, 391] on span "Списание с сотрудников на баланс контракта в деньгах" at bounding box center [503, 397] width 513 height 24
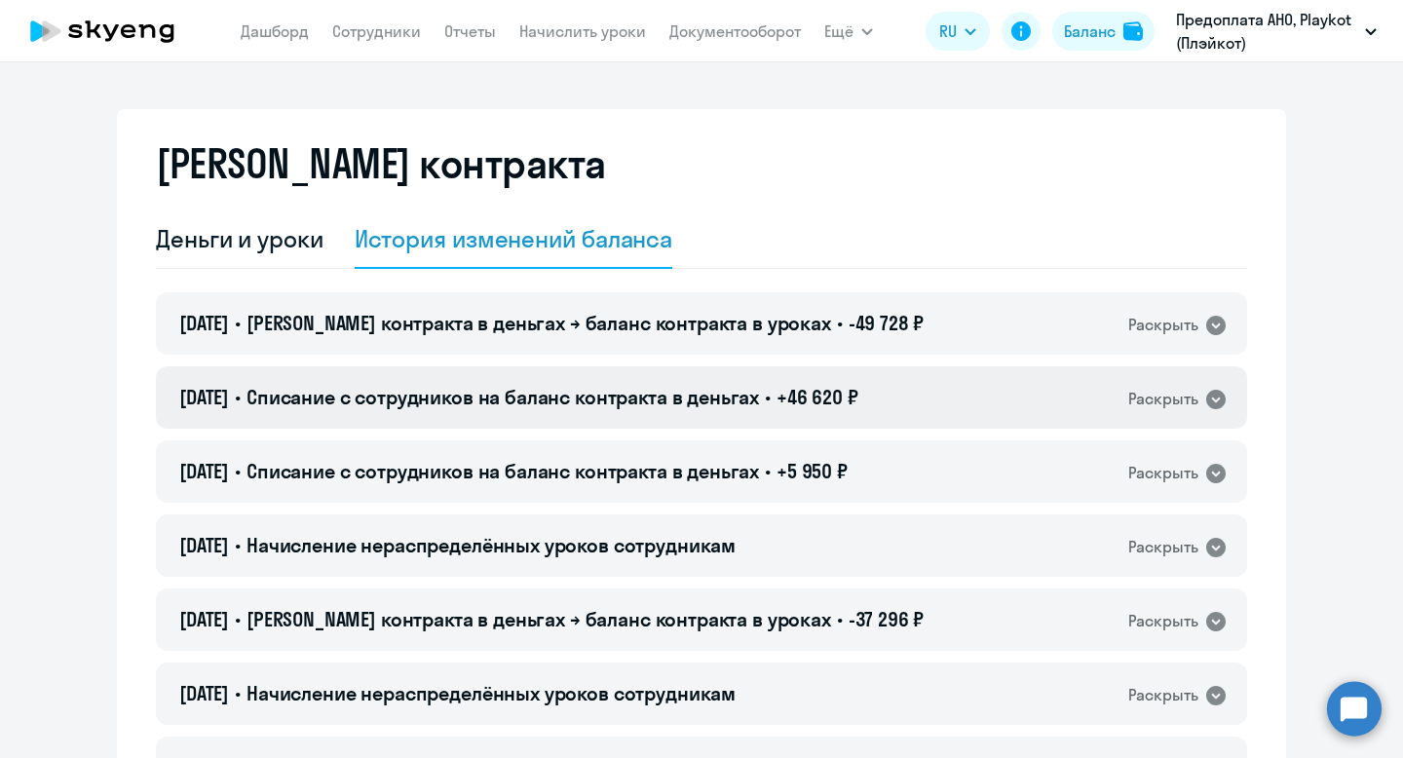
click at [653, 391] on span "Списание с сотрудников на баланс контракта в деньгах" at bounding box center [503, 397] width 513 height 24
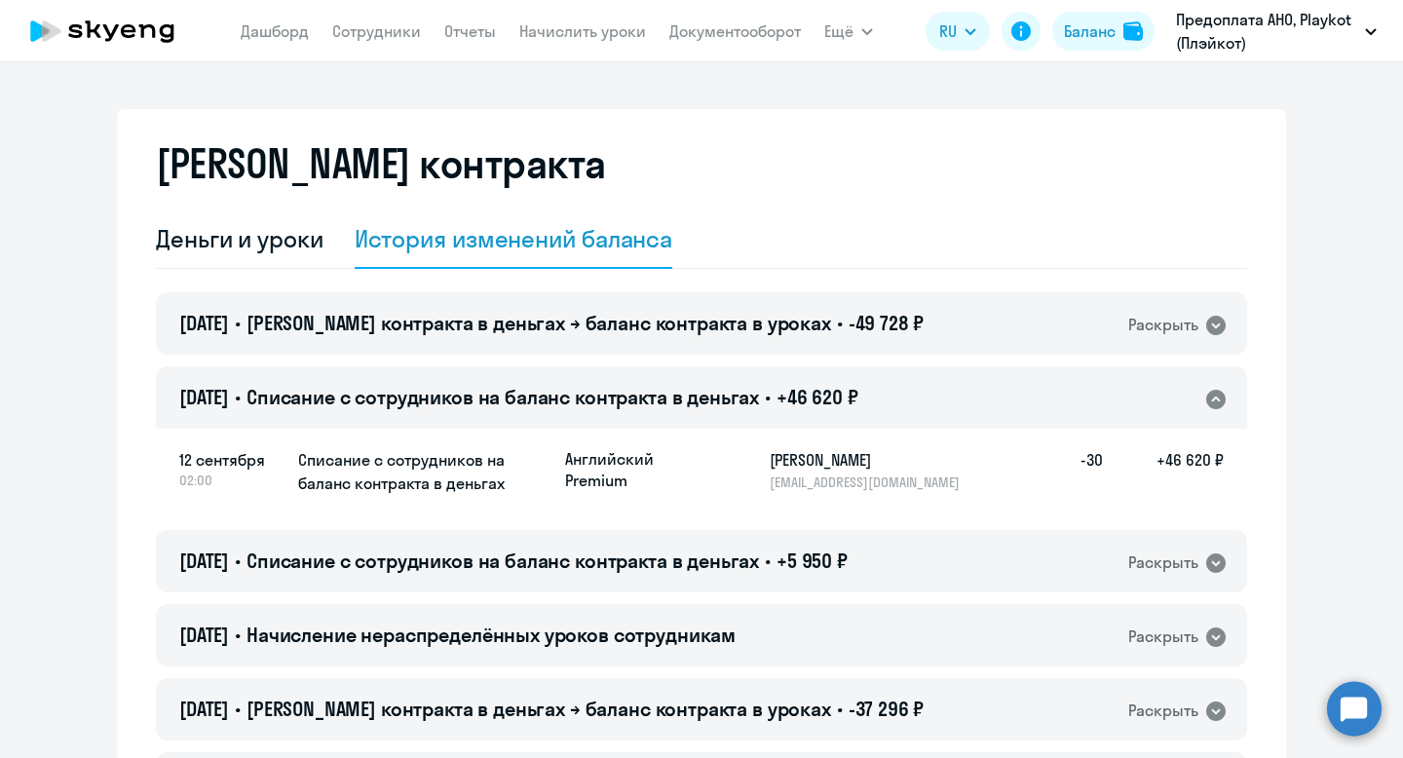
click at [652, 385] on span "Списание с сотрудников на баланс контракта в деньгах" at bounding box center [503, 397] width 513 height 24
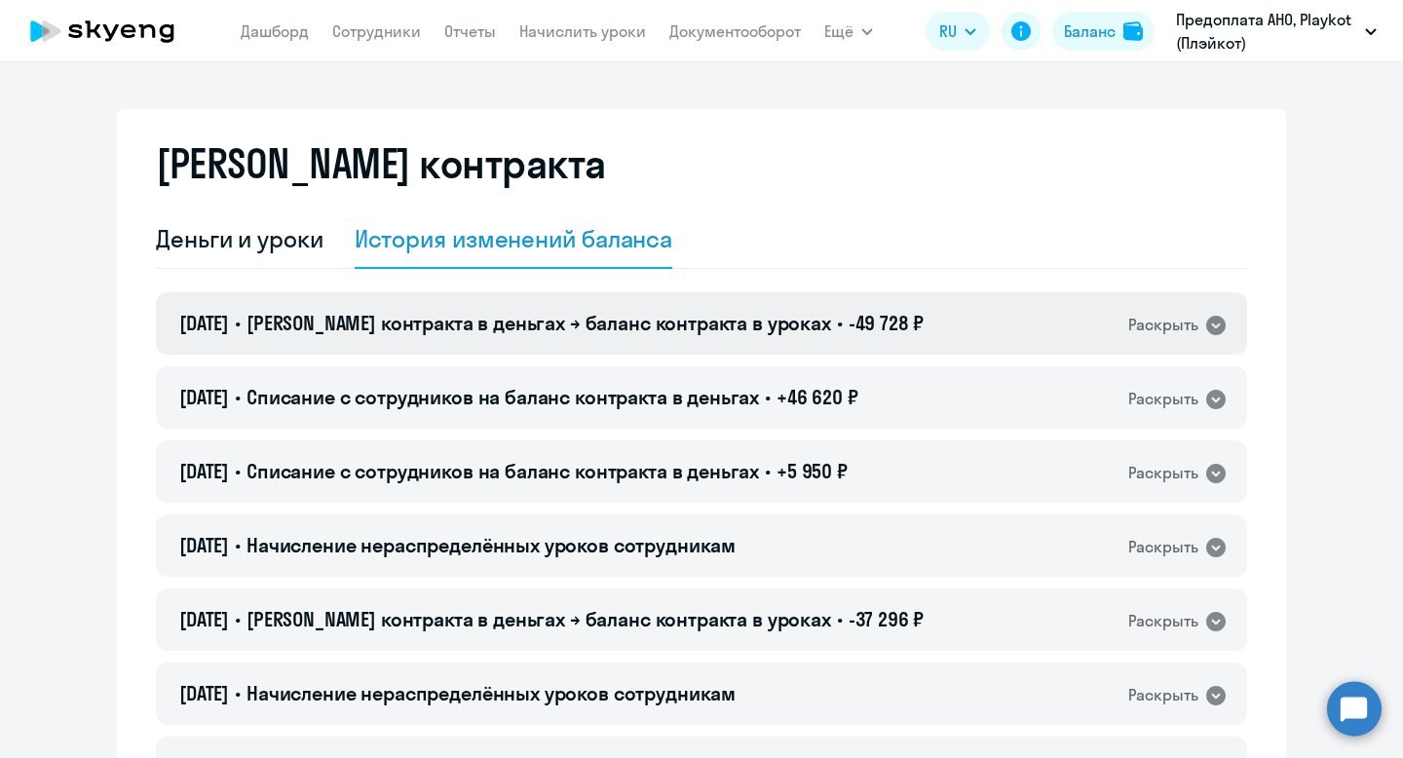
click at [643, 321] on span "[PERSON_NAME] контракта в деньгах → баланс контракта в уроках" at bounding box center [539, 323] width 585 height 24
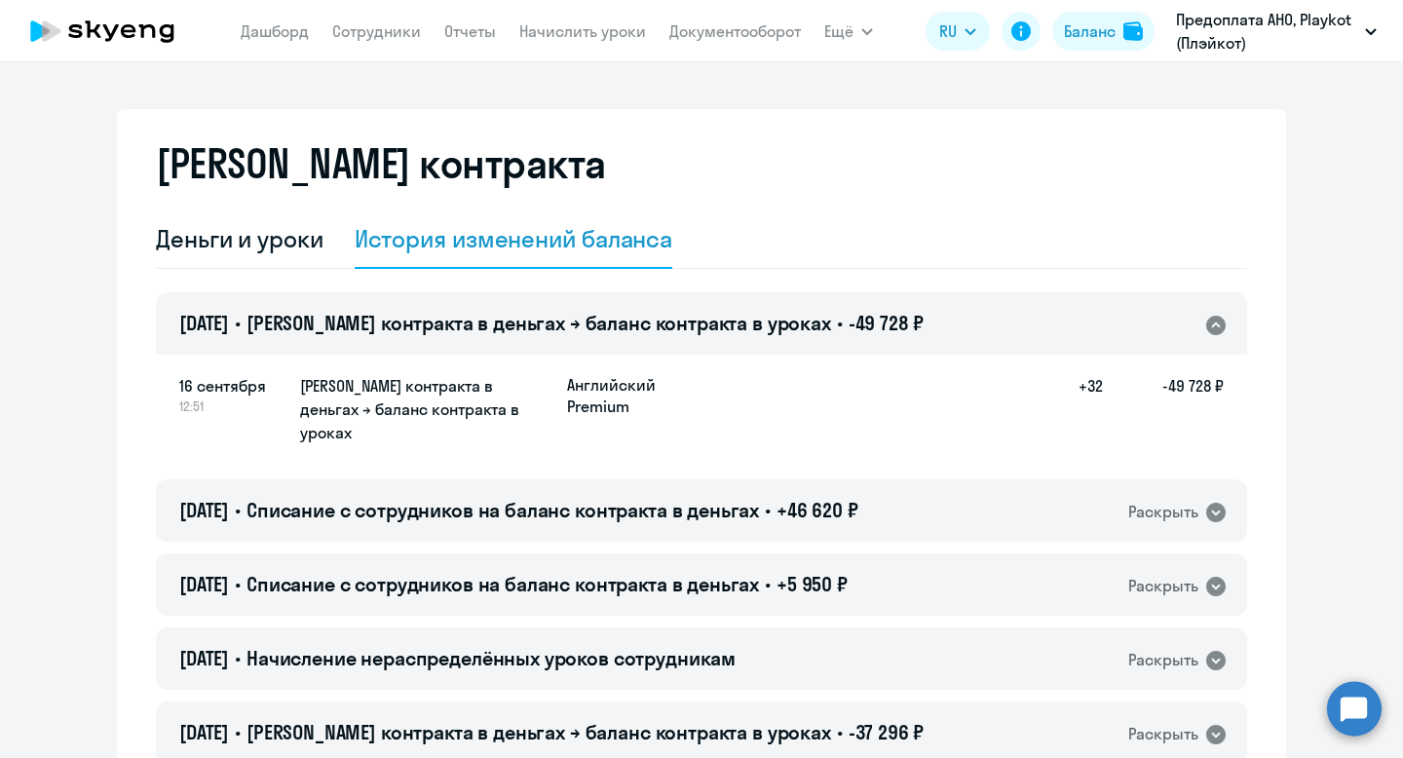
click at [643, 321] on span "[PERSON_NAME] контракта в деньгах → баланс контракта в уроках" at bounding box center [539, 323] width 585 height 24
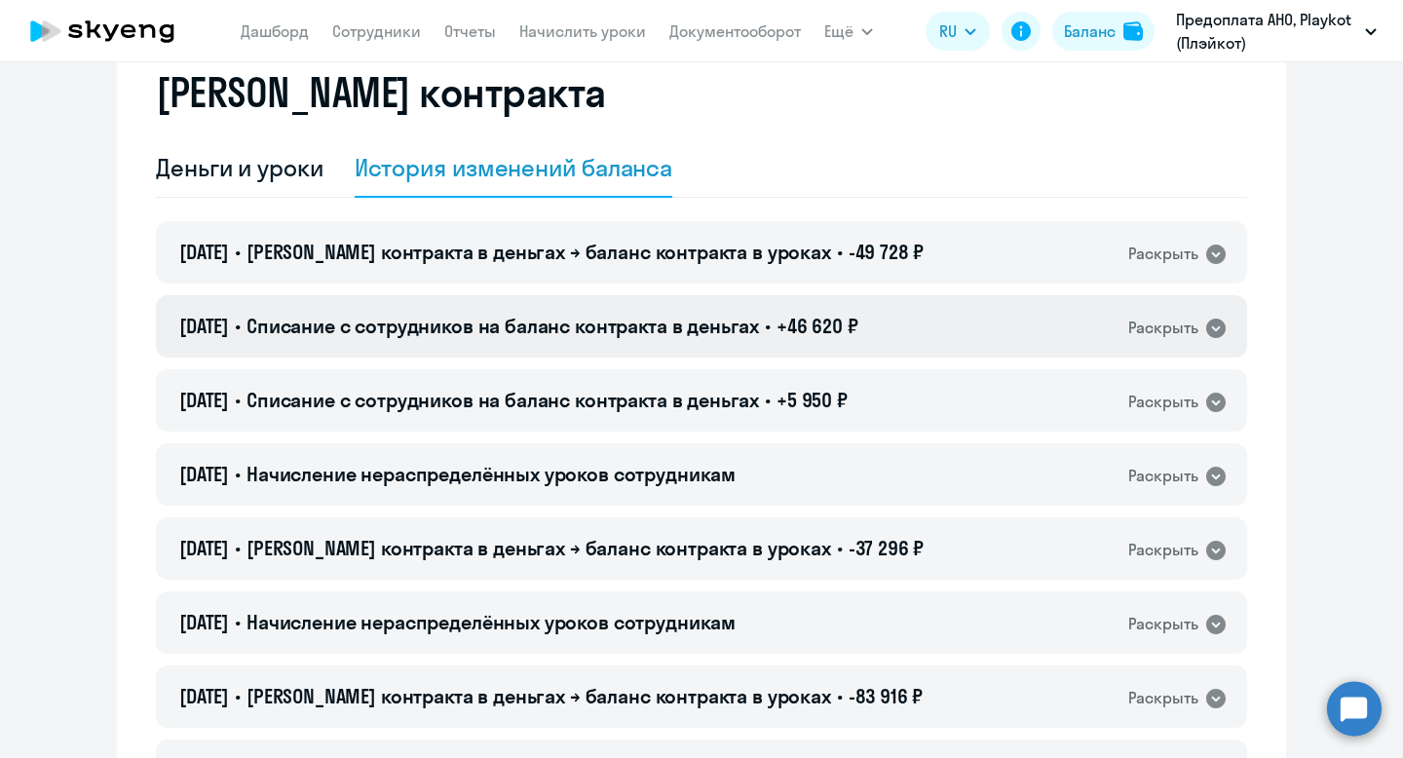
scroll to position [109, 0]
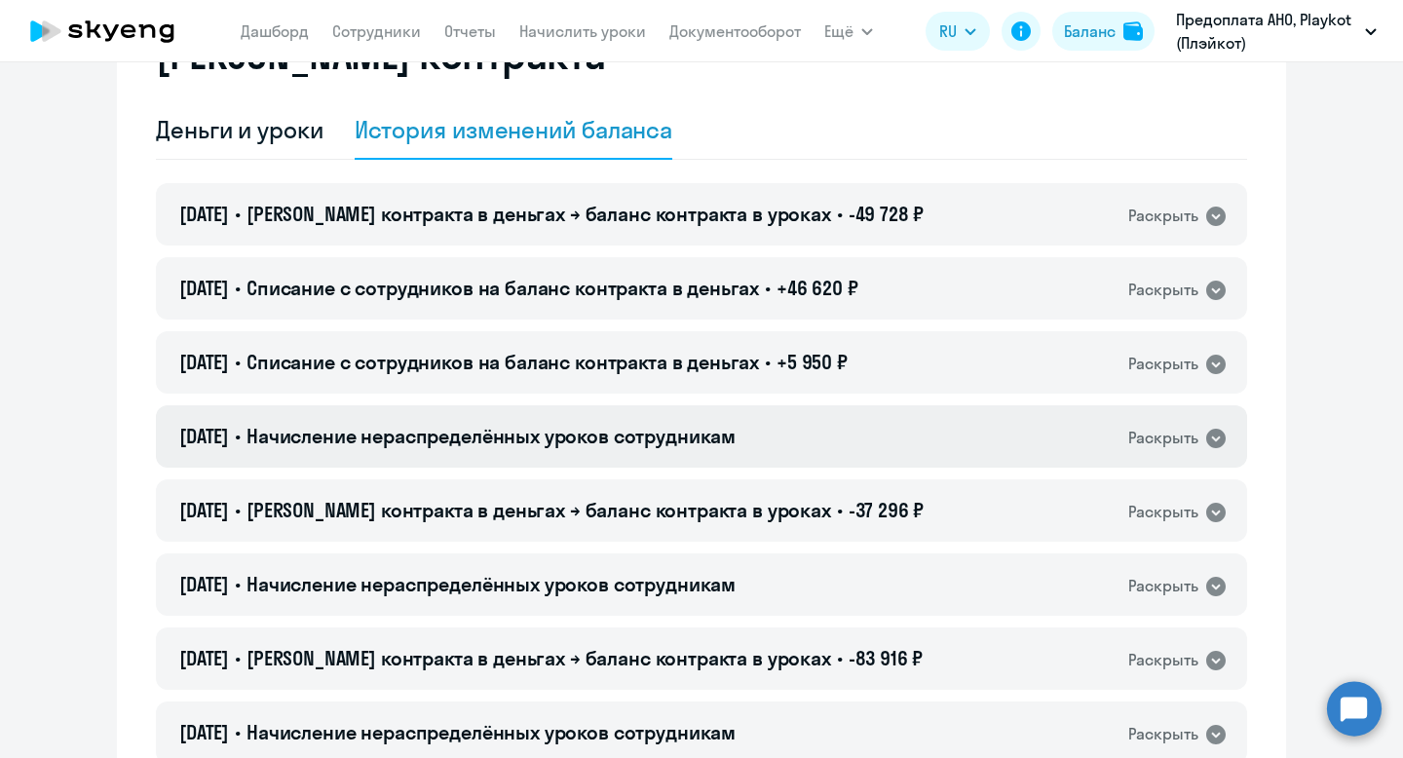
click at [601, 434] on span "Начисление нераспределённых уроков сотрудникам" at bounding box center [491, 436] width 489 height 24
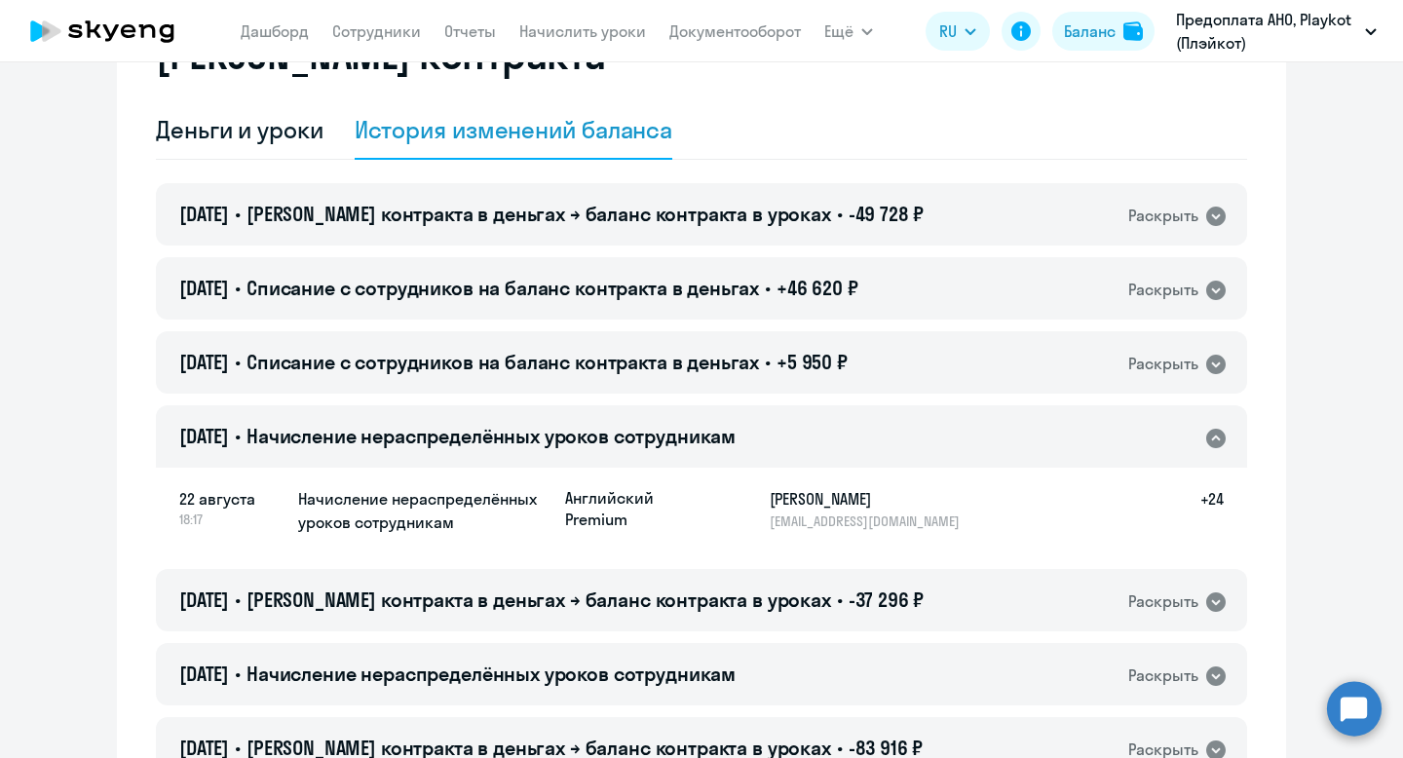
click at [601, 435] on span "Начисление нераспределённых уроков сотрудникам" at bounding box center [491, 436] width 489 height 24
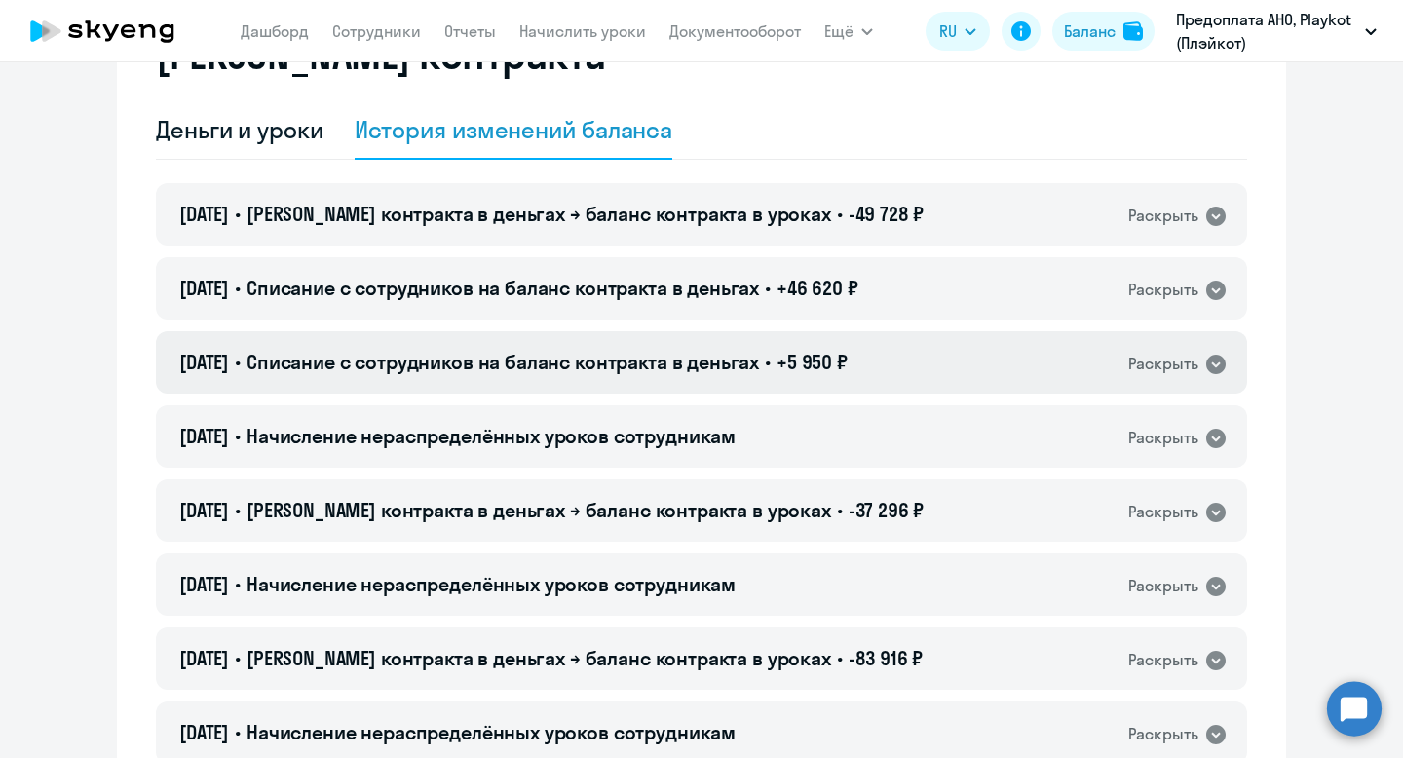
click at [603, 370] on span "Списание с сотрудников на баланс контракта в деньгах" at bounding box center [503, 362] width 513 height 24
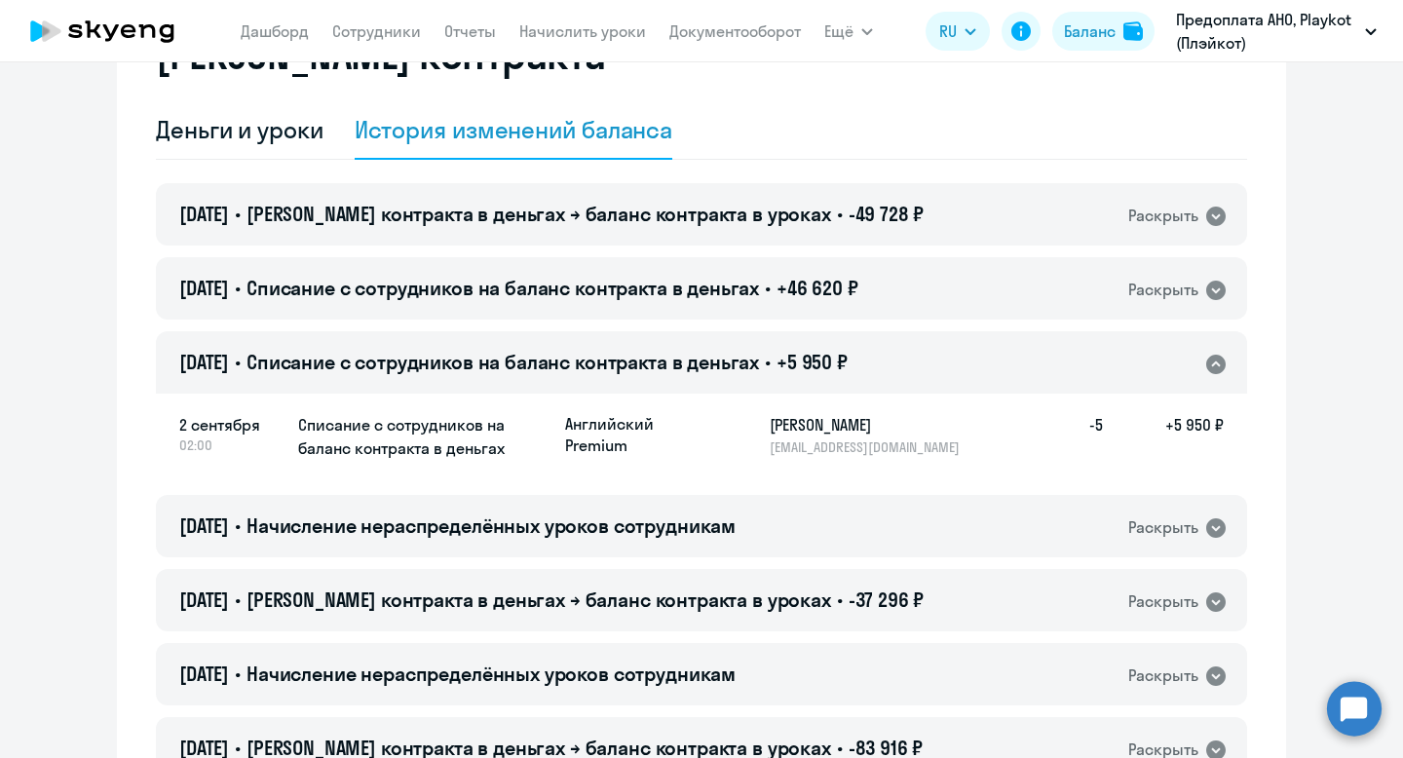
click at [603, 371] on span "Списание с сотрудников на баланс контракта в деньгах" at bounding box center [503, 362] width 513 height 24
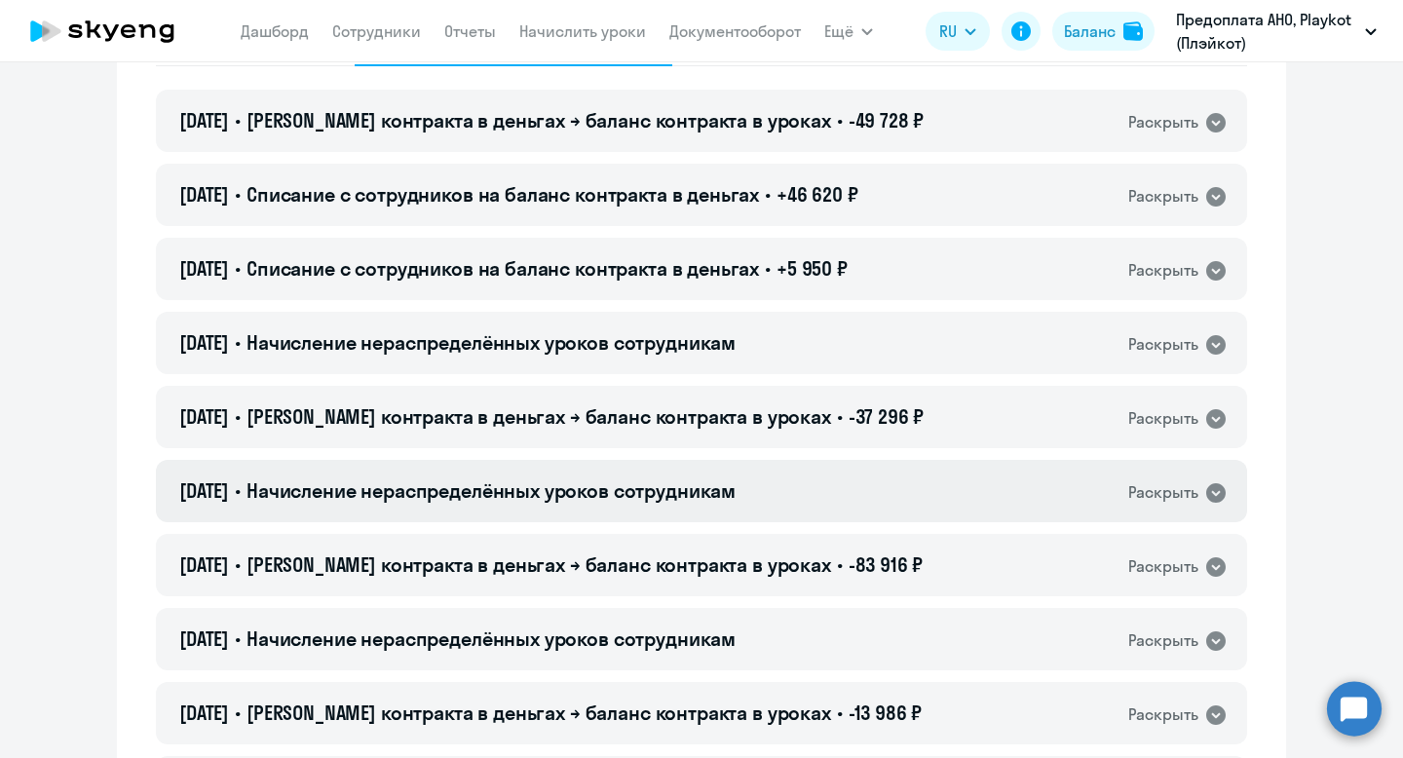
scroll to position [239, 0]
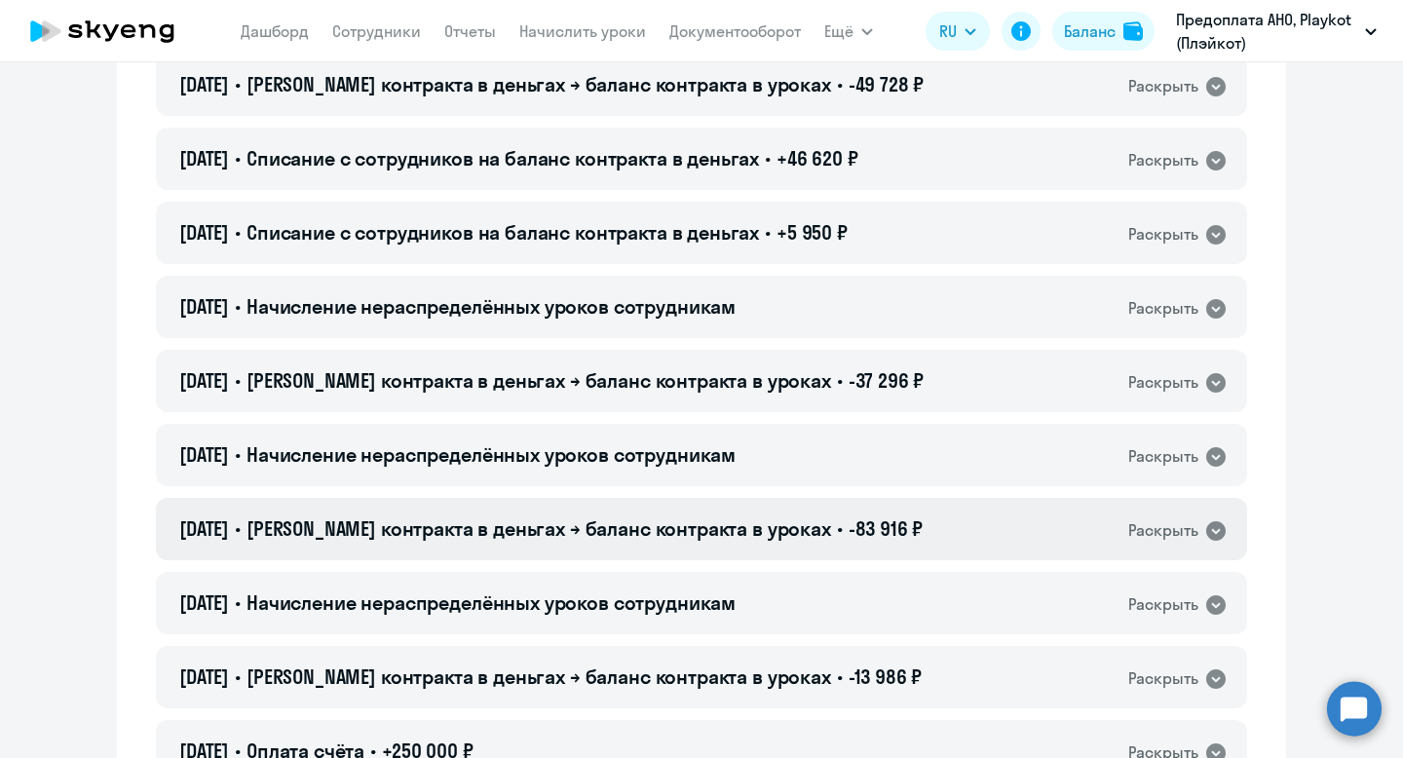
click at [589, 526] on span "[PERSON_NAME] контракта в деньгах → баланс контракта в уроках" at bounding box center [539, 528] width 585 height 24
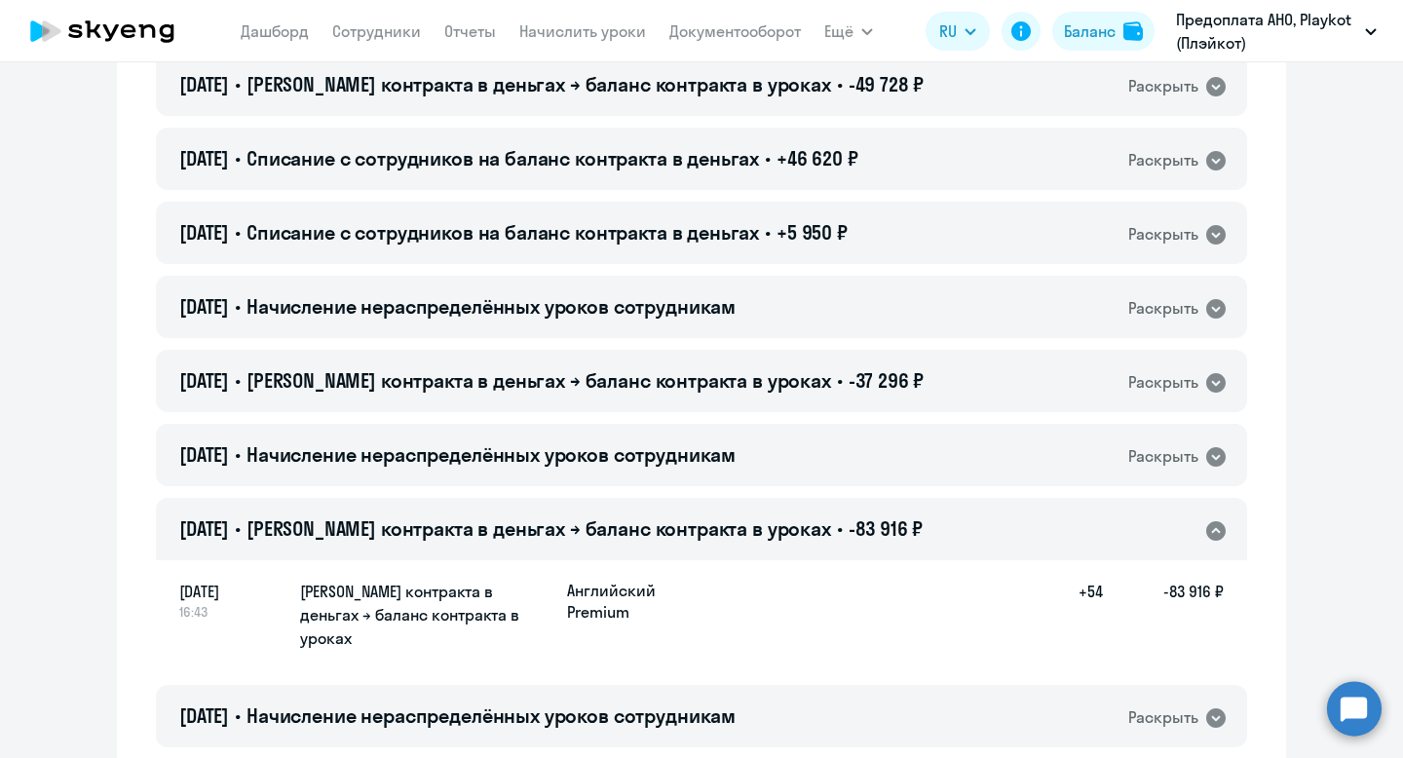
click at [589, 526] on span "[PERSON_NAME] контракта в деньгах → баланс контракта в уроках" at bounding box center [539, 528] width 585 height 24
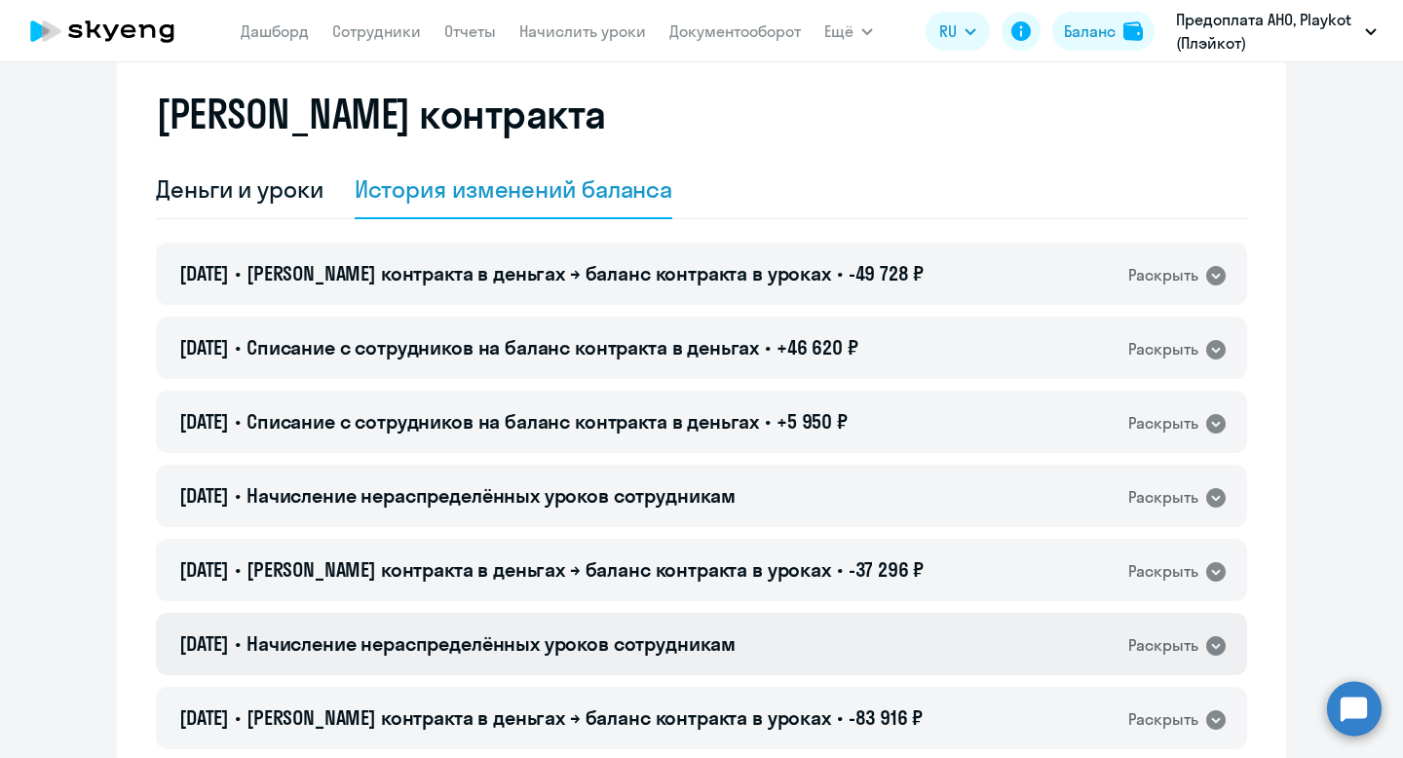
scroll to position [0, 0]
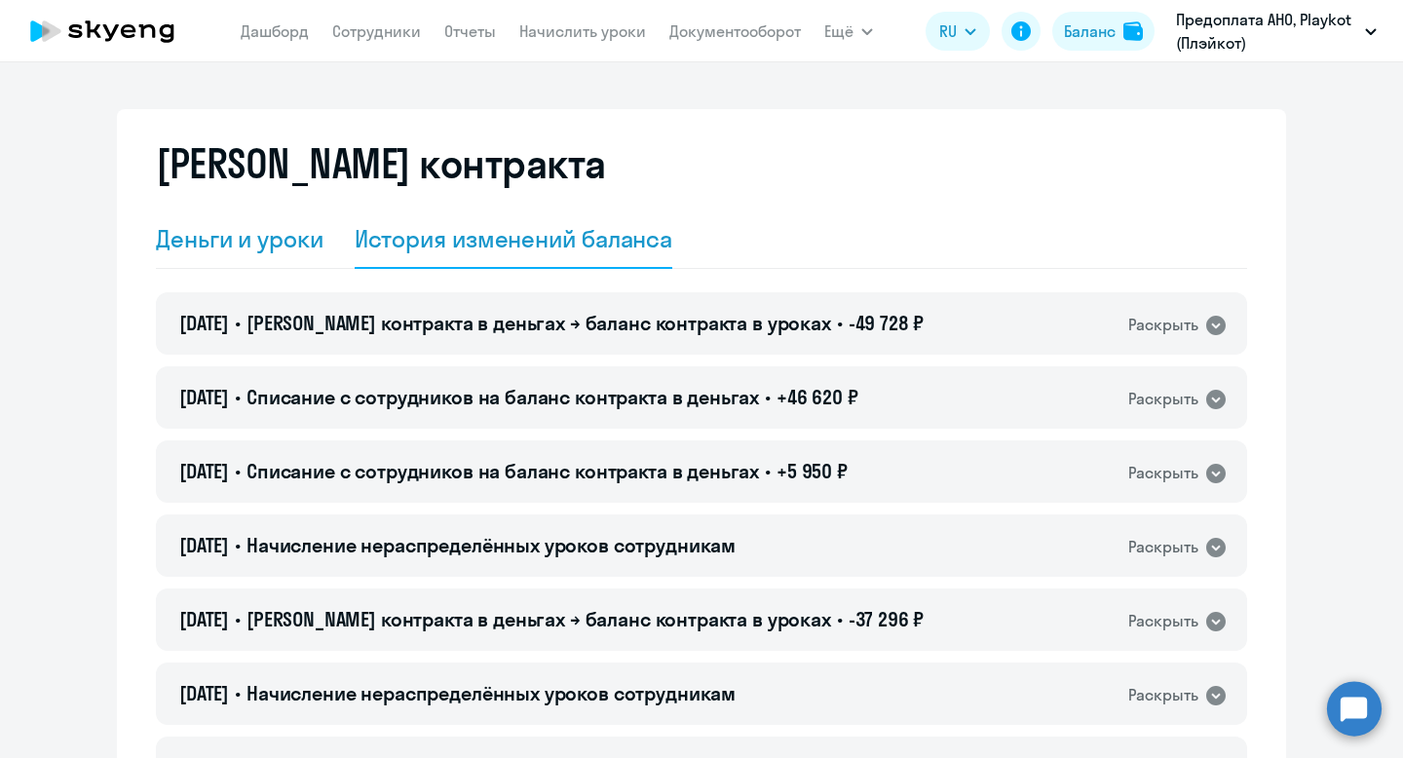
click at [259, 231] on div "Деньги и уроки" at bounding box center [240, 238] width 168 height 31
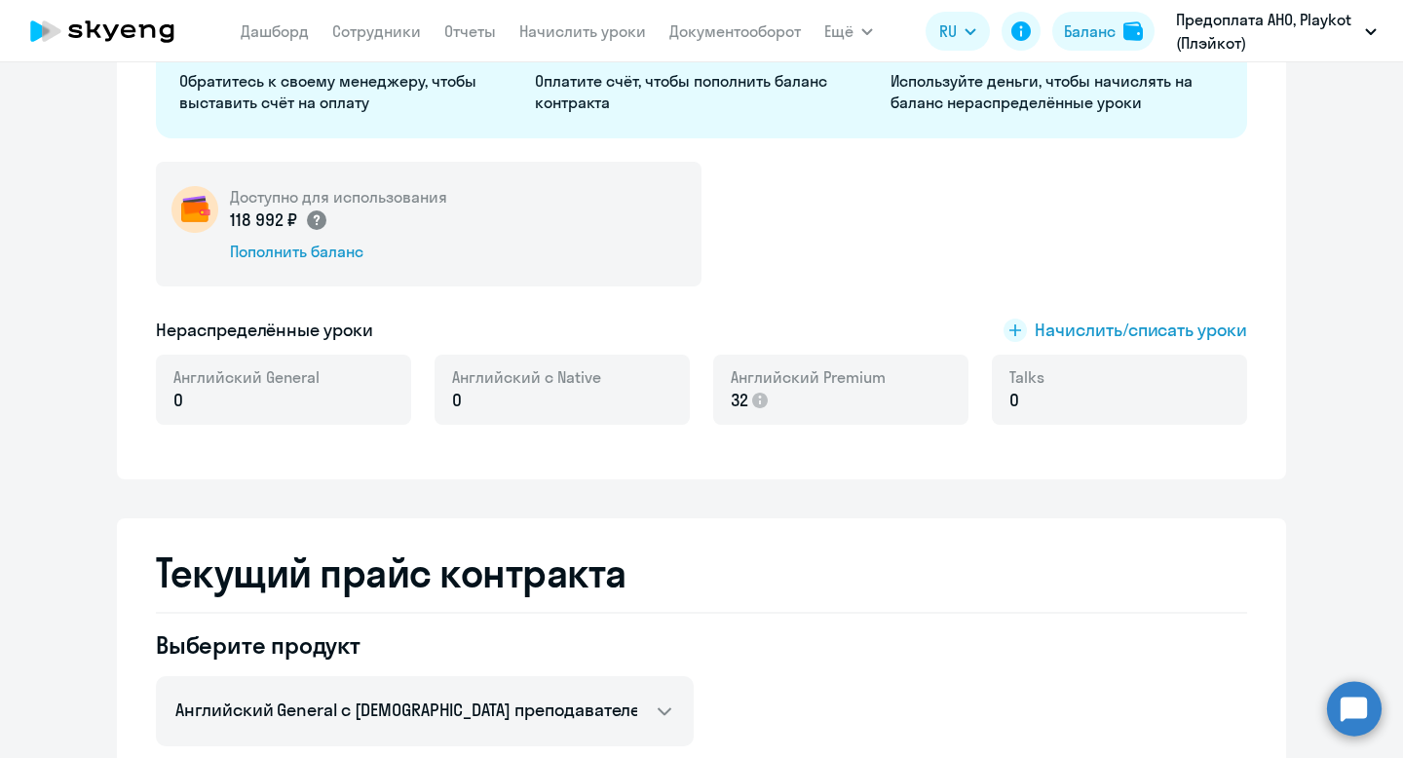
scroll to position [239, 0]
